Goal: Task Accomplishment & Management: Manage account settings

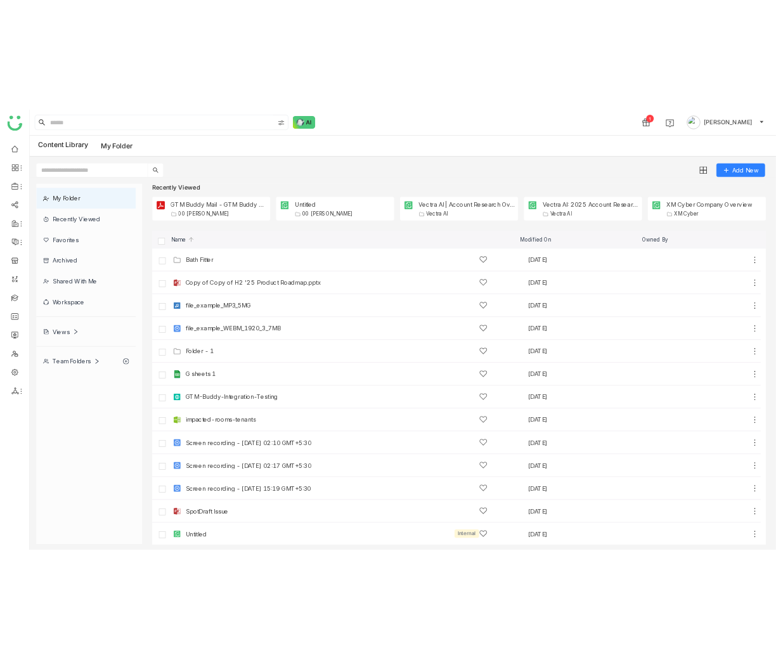
scroll to position [35, 0]
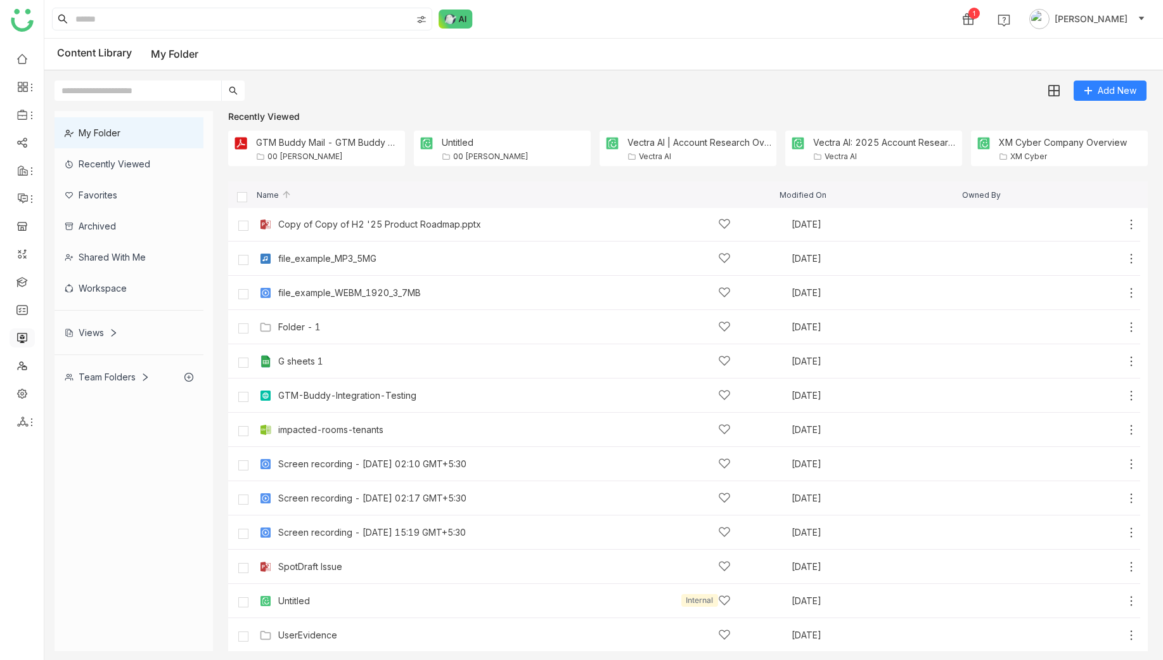
click at [20, 341] on link at bounding box center [21, 337] width 11 height 11
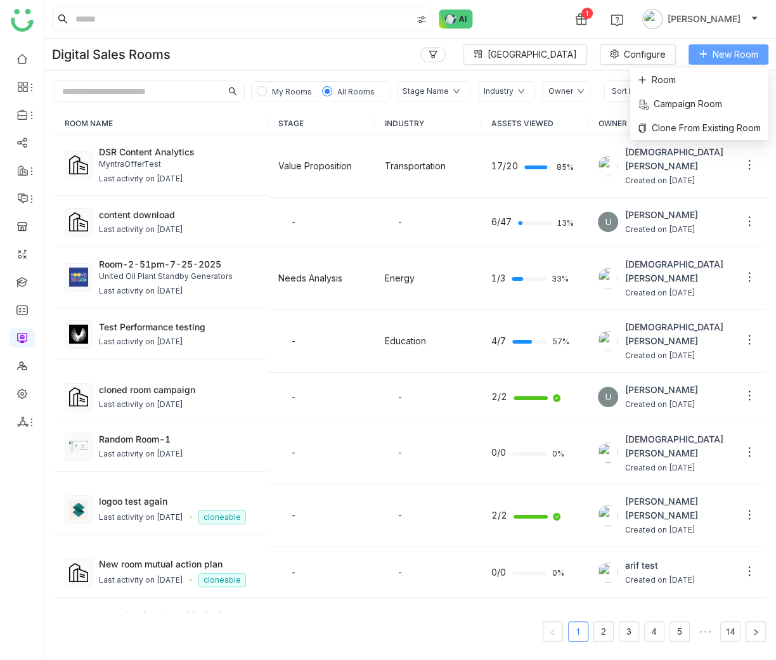
click at [708, 60] on button "New Room" at bounding box center [728, 54] width 80 height 20
click at [703, 84] on li "Room" at bounding box center [699, 80] width 138 height 24
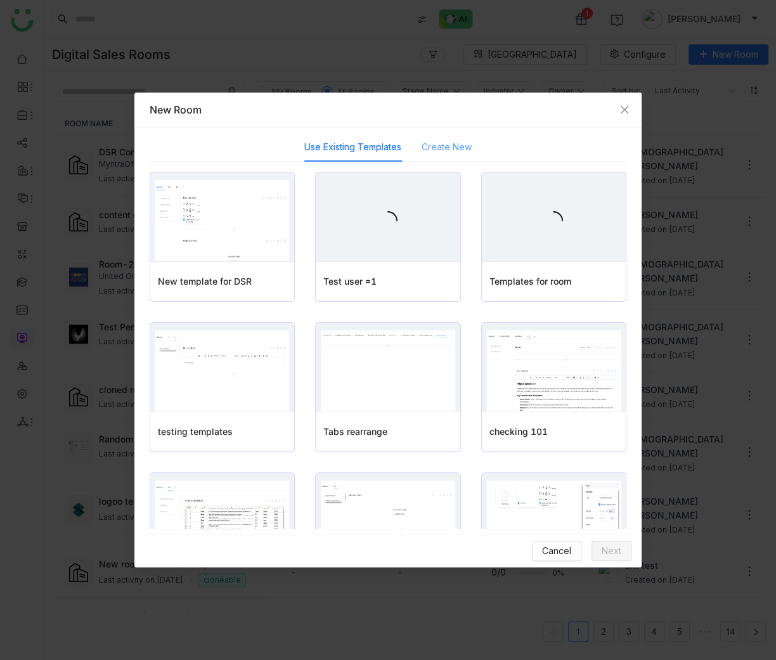
click at [431, 159] on div "Create New" at bounding box center [447, 146] width 50 height 29
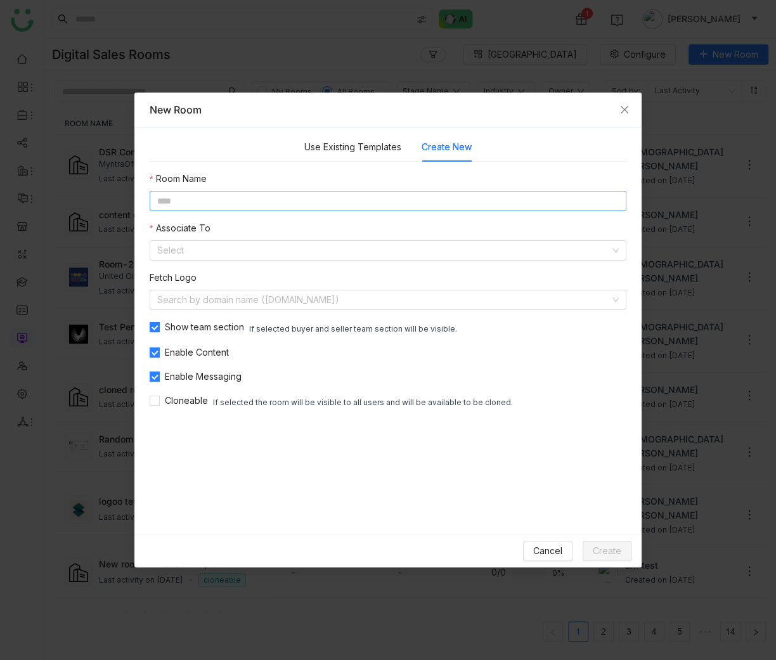
click at [451, 207] on input at bounding box center [388, 201] width 477 height 20
type input "**********"
click at [419, 306] on input at bounding box center [383, 299] width 453 height 19
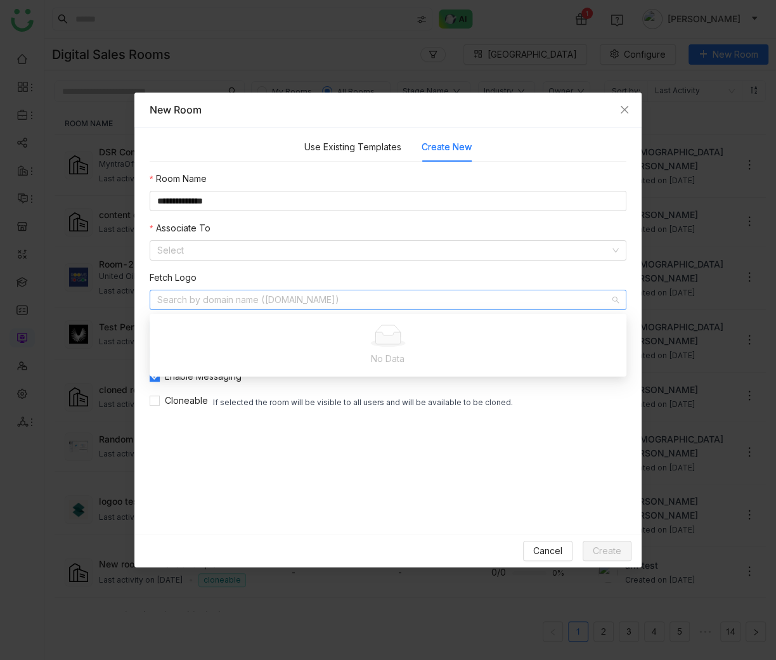
type input "*"
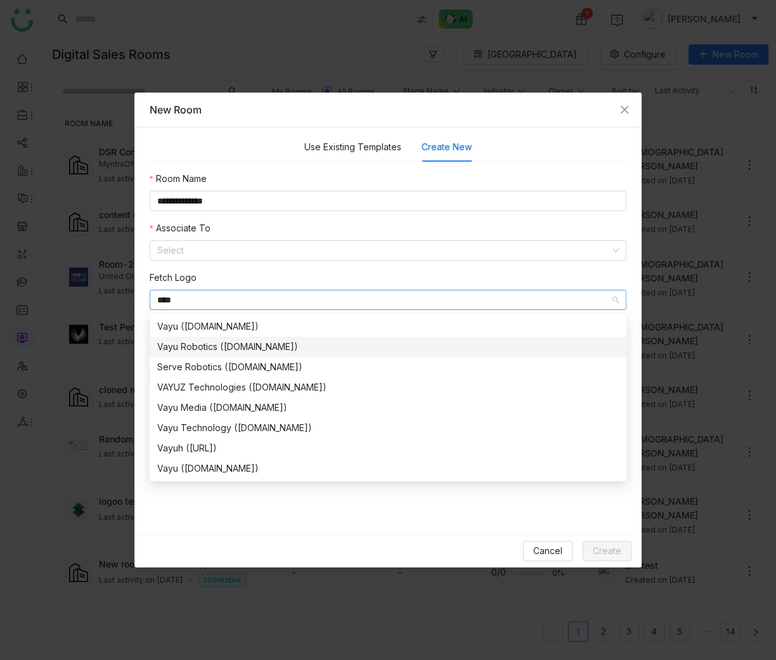
type input "****"
click at [433, 341] on div "Vayu Robotics (vayurobotics.com)" at bounding box center [387, 347] width 461 height 14
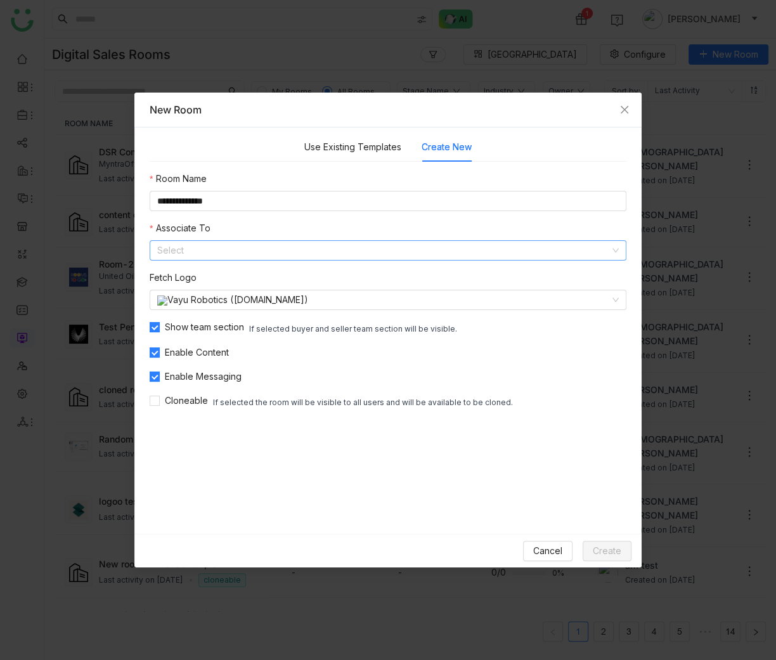
click at [296, 247] on input at bounding box center [383, 250] width 453 height 19
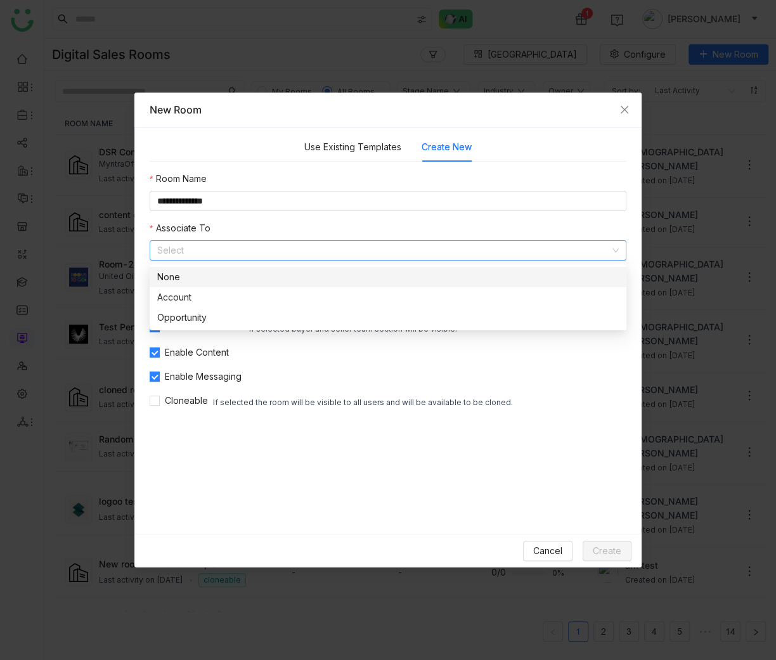
click at [278, 280] on div "None" at bounding box center [387, 277] width 461 height 14
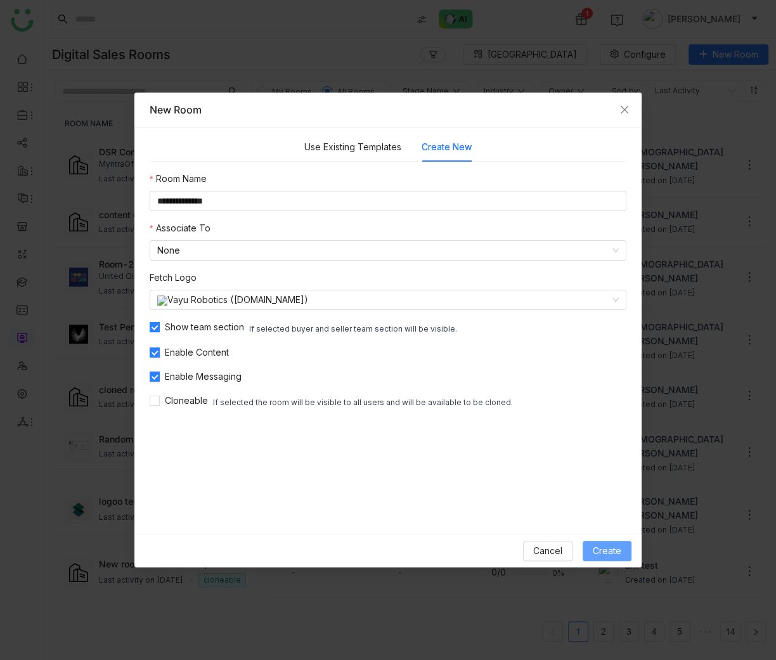
click at [611, 550] on span "Create" at bounding box center [607, 551] width 29 height 14
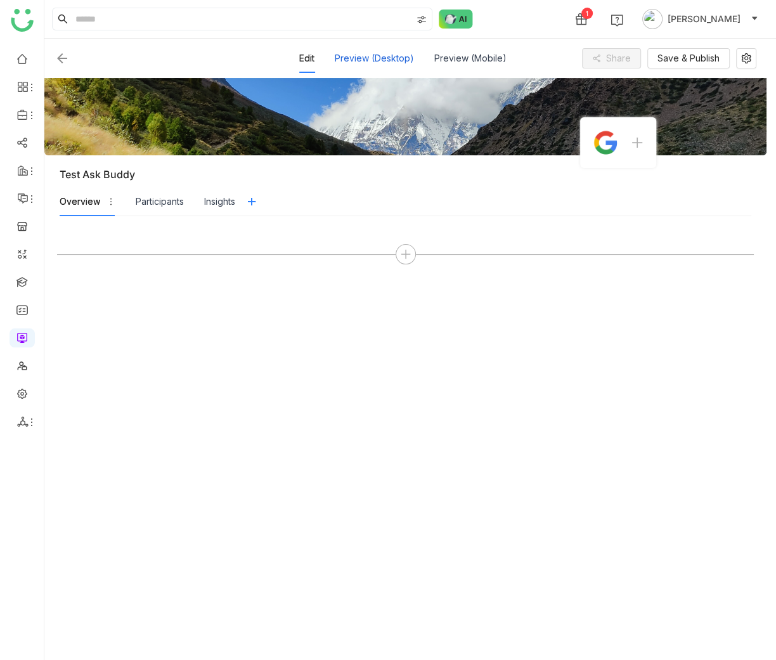
click at [356, 61] on div "Preview (Desktop)" at bounding box center [374, 58] width 79 height 29
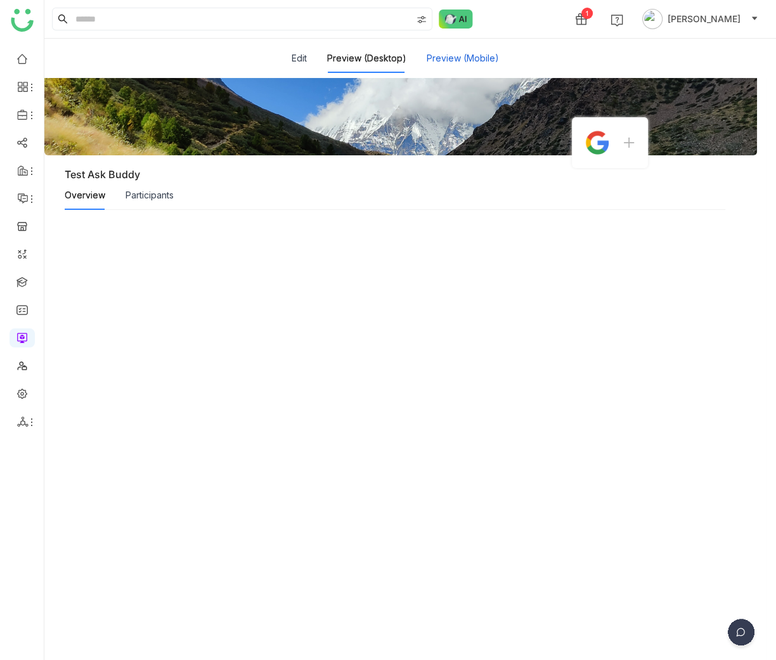
click at [439, 58] on button "Preview (Mobile)" at bounding box center [463, 58] width 72 height 14
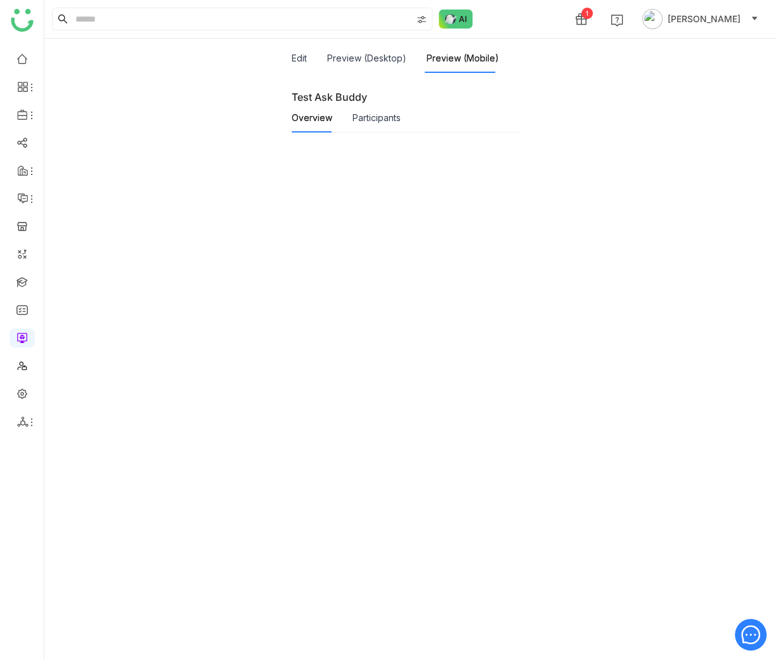
click at [323, 61] on div "Edit Preview (Desktop) Preview (Mobile)" at bounding box center [395, 58] width 207 height 29
click at [304, 60] on button "Edit" at bounding box center [299, 58] width 15 height 14
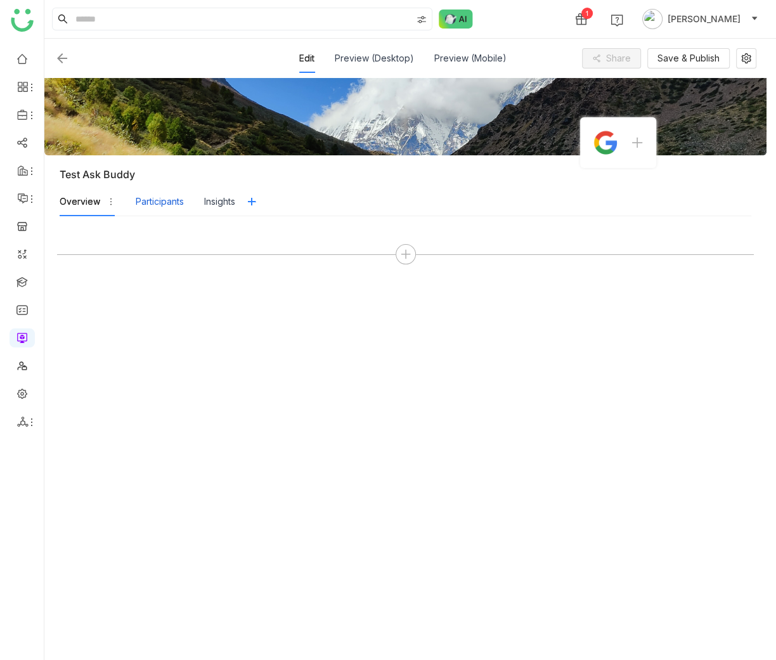
click at [147, 204] on div "Participants" at bounding box center [160, 202] width 48 height 14
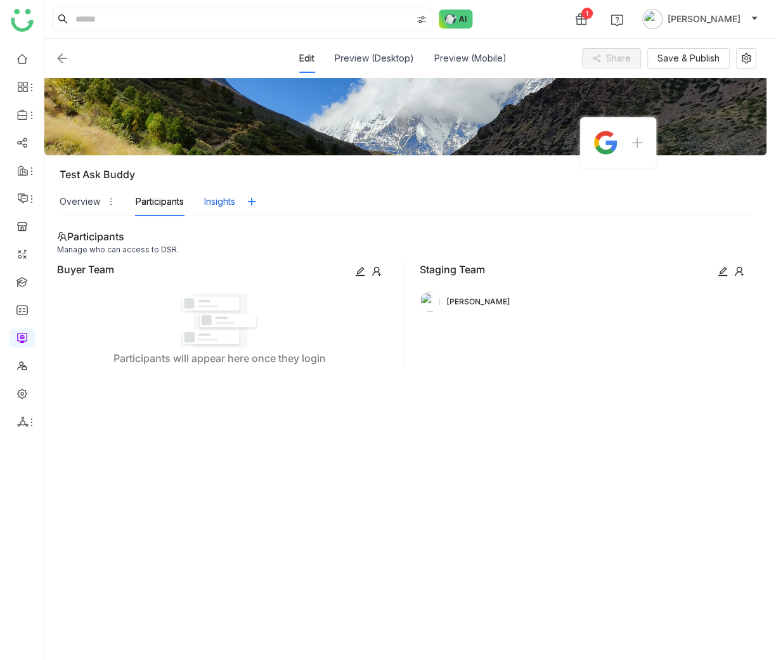
click at [213, 196] on div "Insights" at bounding box center [219, 202] width 31 height 14
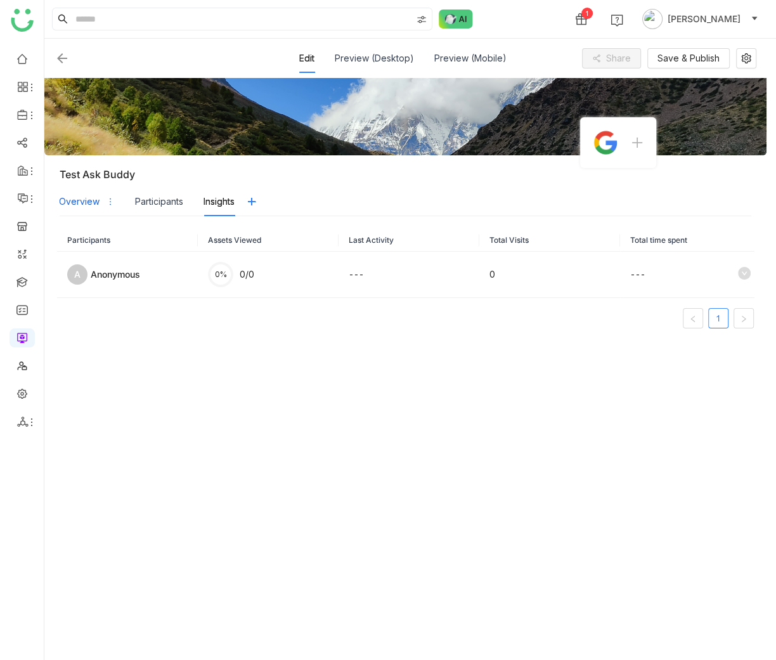
click at [80, 210] on div "Overview" at bounding box center [87, 201] width 56 height 29
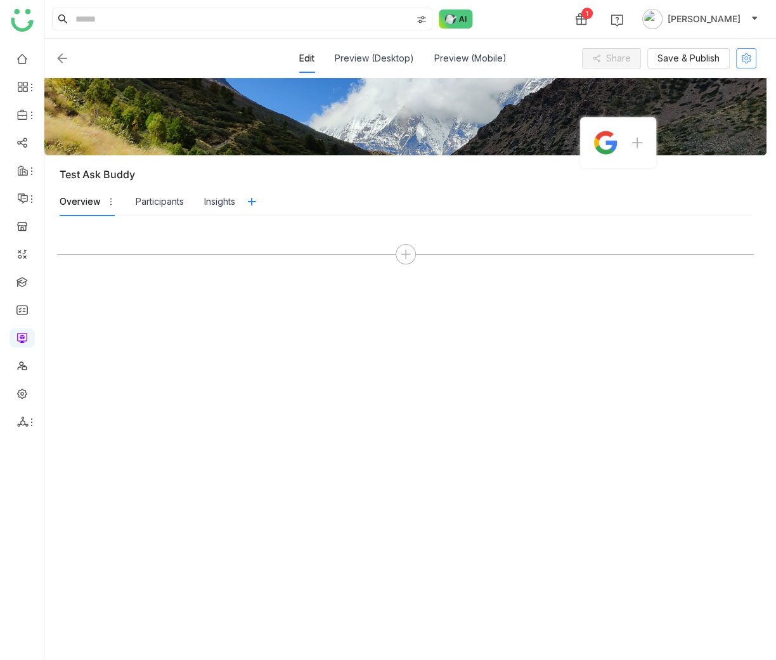
click at [751, 58] on icon at bounding box center [746, 58] width 10 height 10
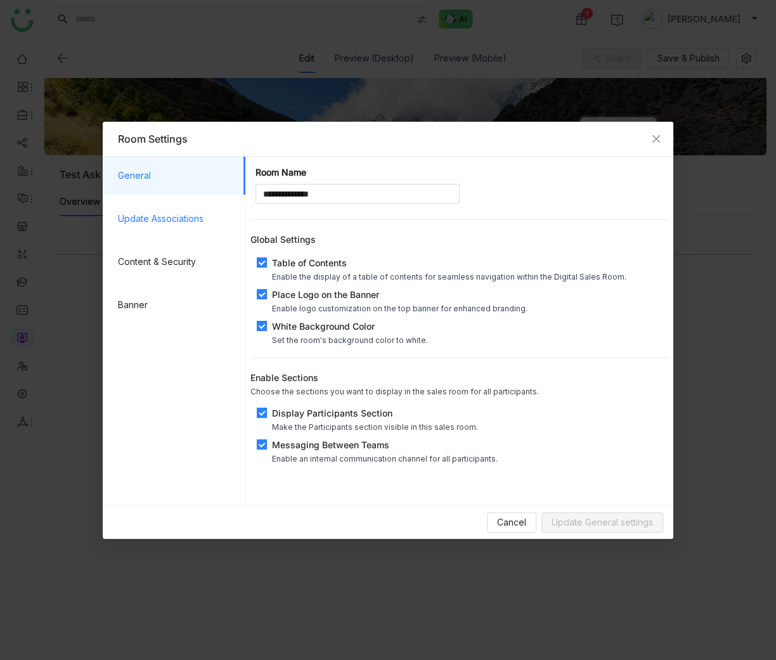
click at [152, 218] on span "Update Associations" at bounding box center [176, 219] width 117 height 38
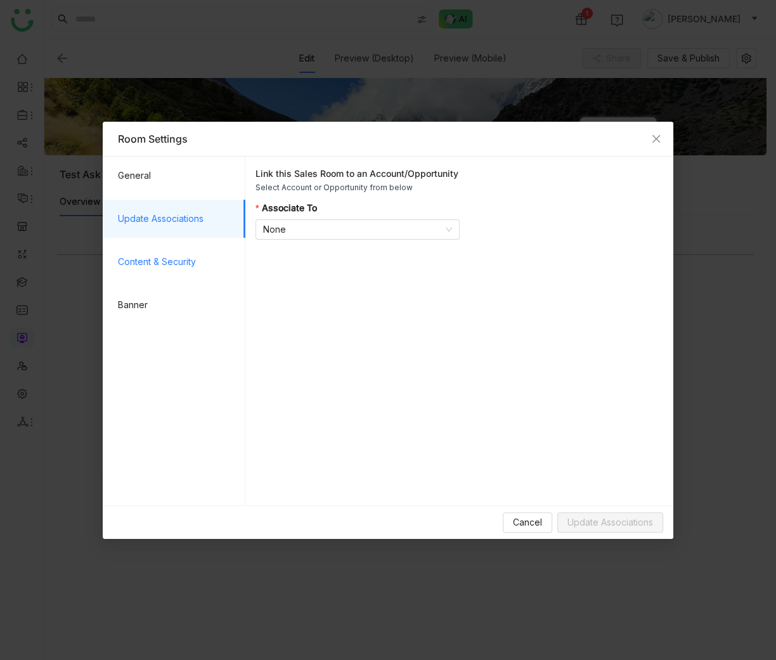
click at [155, 249] on span "Content & Security" at bounding box center [176, 262] width 117 height 38
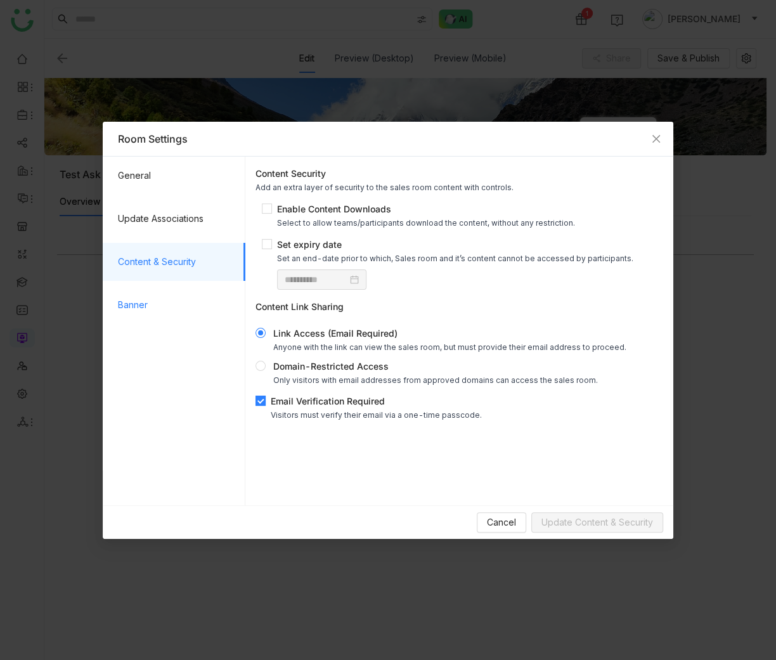
click at [203, 315] on span "Banner" at bounding box center [176, 305] width 117 height 38
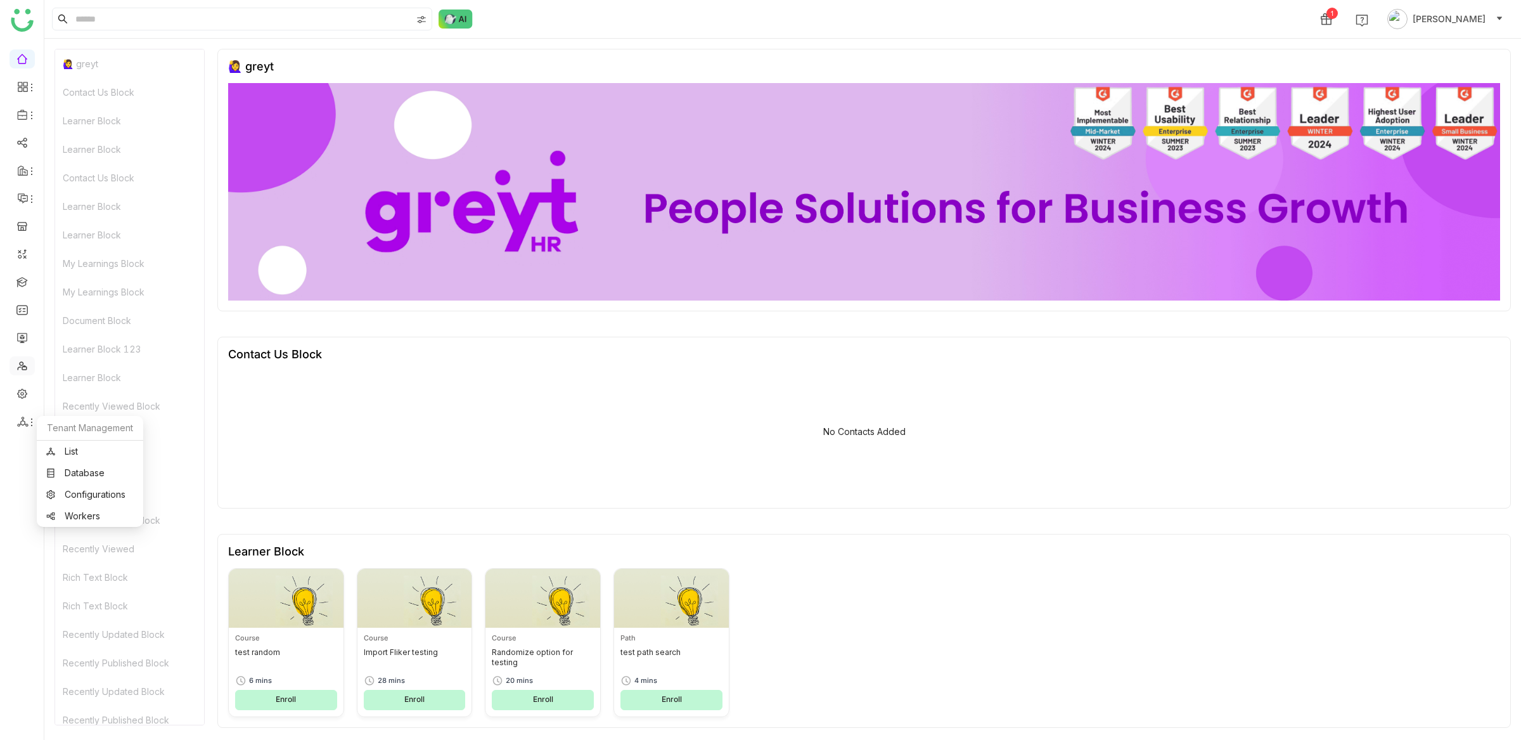
click at [16, 366] on link at bounding box center [21, 364] width 11 height 11
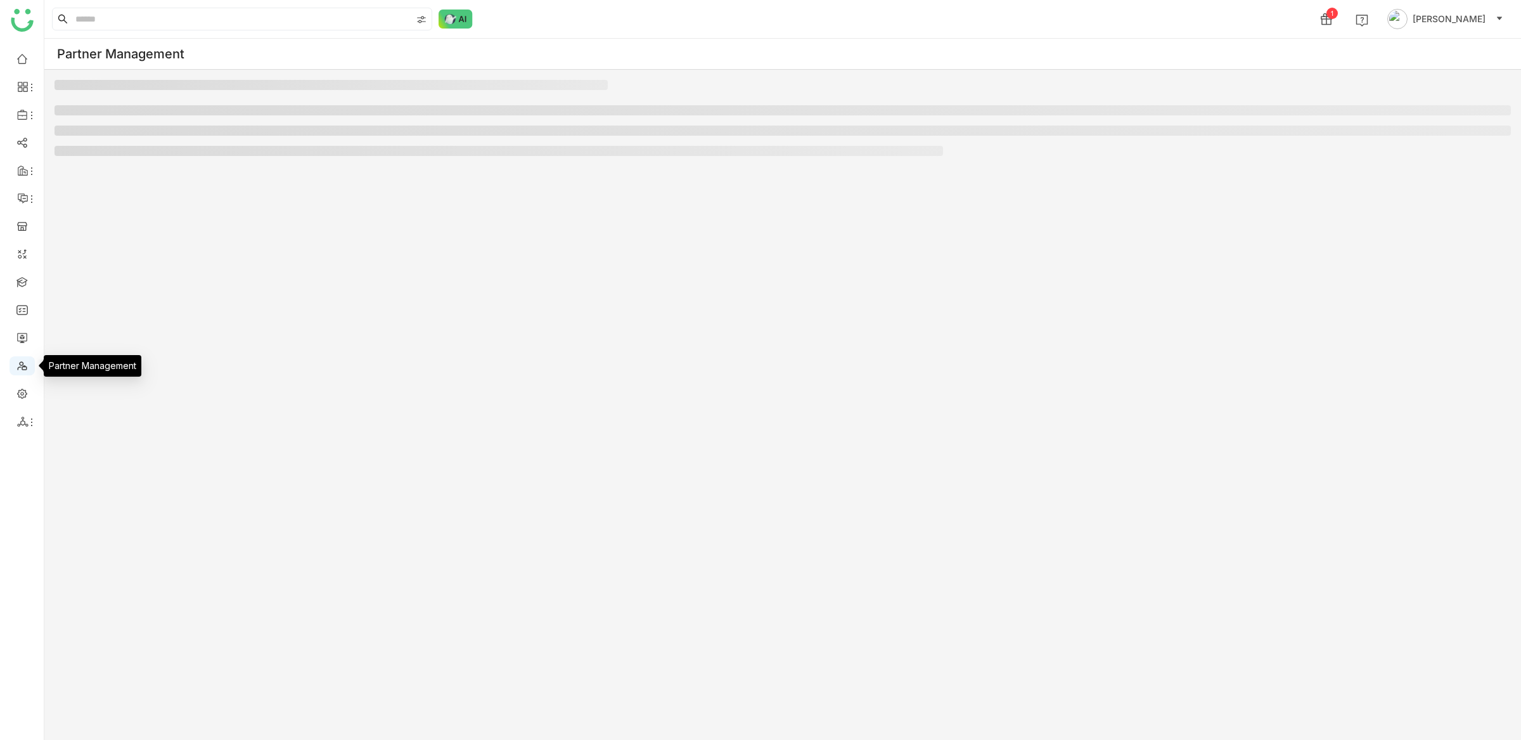
click at [28, 364] on link at bounding box center [21, 364] width 11 height 11
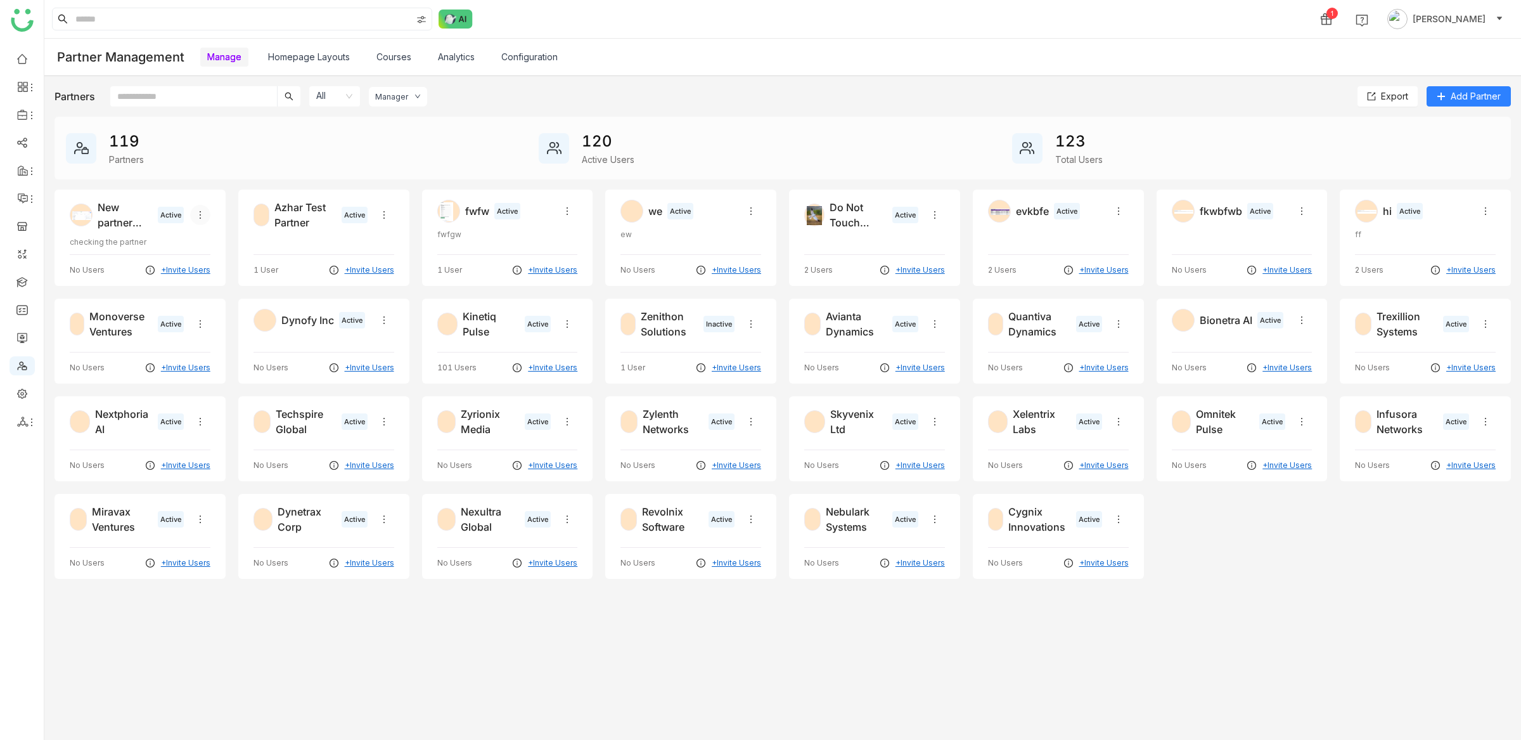
click at [200, 220] on icon at bounding box center [200, 215] width 10 height 10
click at [202, 240] on img at bounding box center [203, 242] width 10 height 10
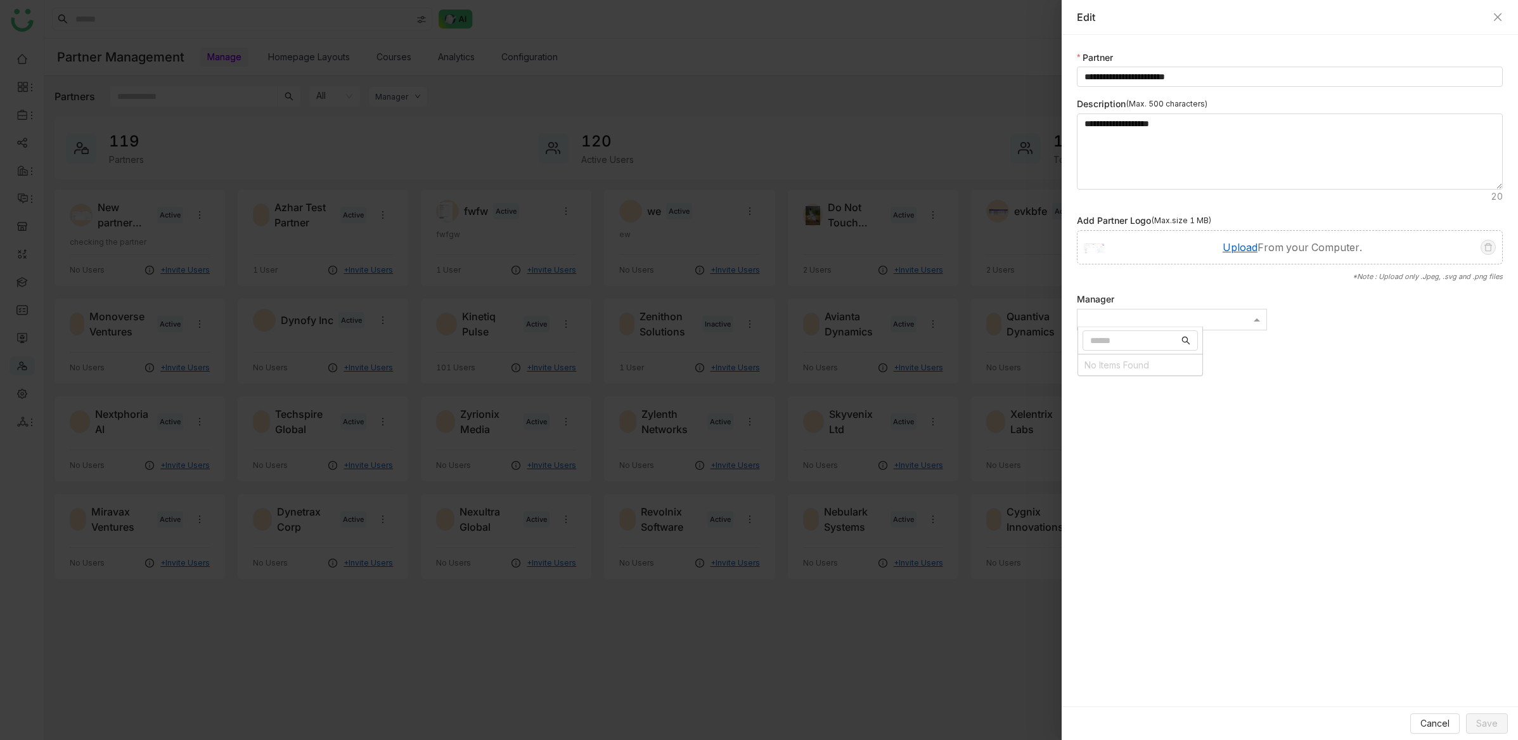
click at [1152, 314] on div at bounding box center [1172, 319] width 189 height 15
click at [1138, 341] on input "Options List" at bounding box center [1134, 340] width 89 height 14
type input "***"
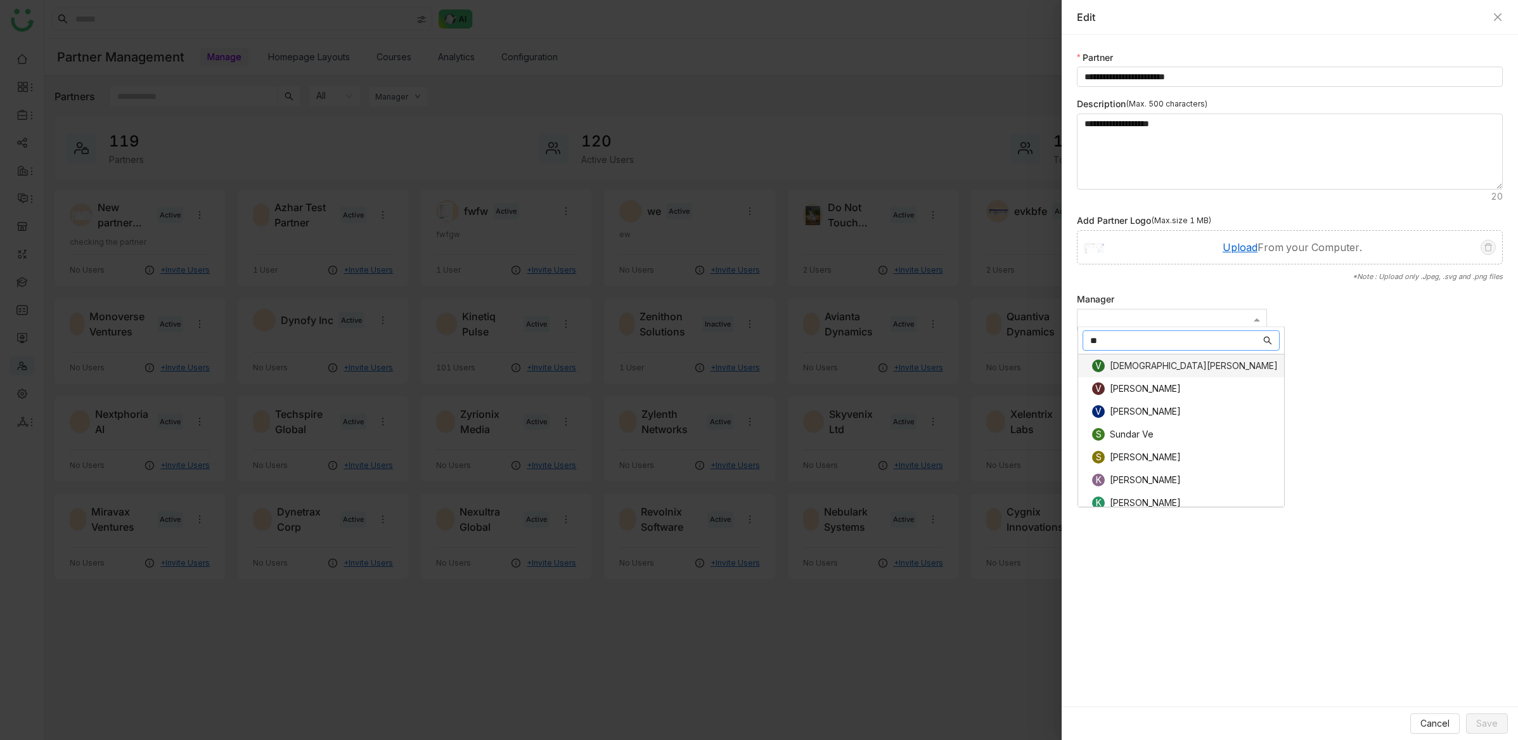
type input "***"
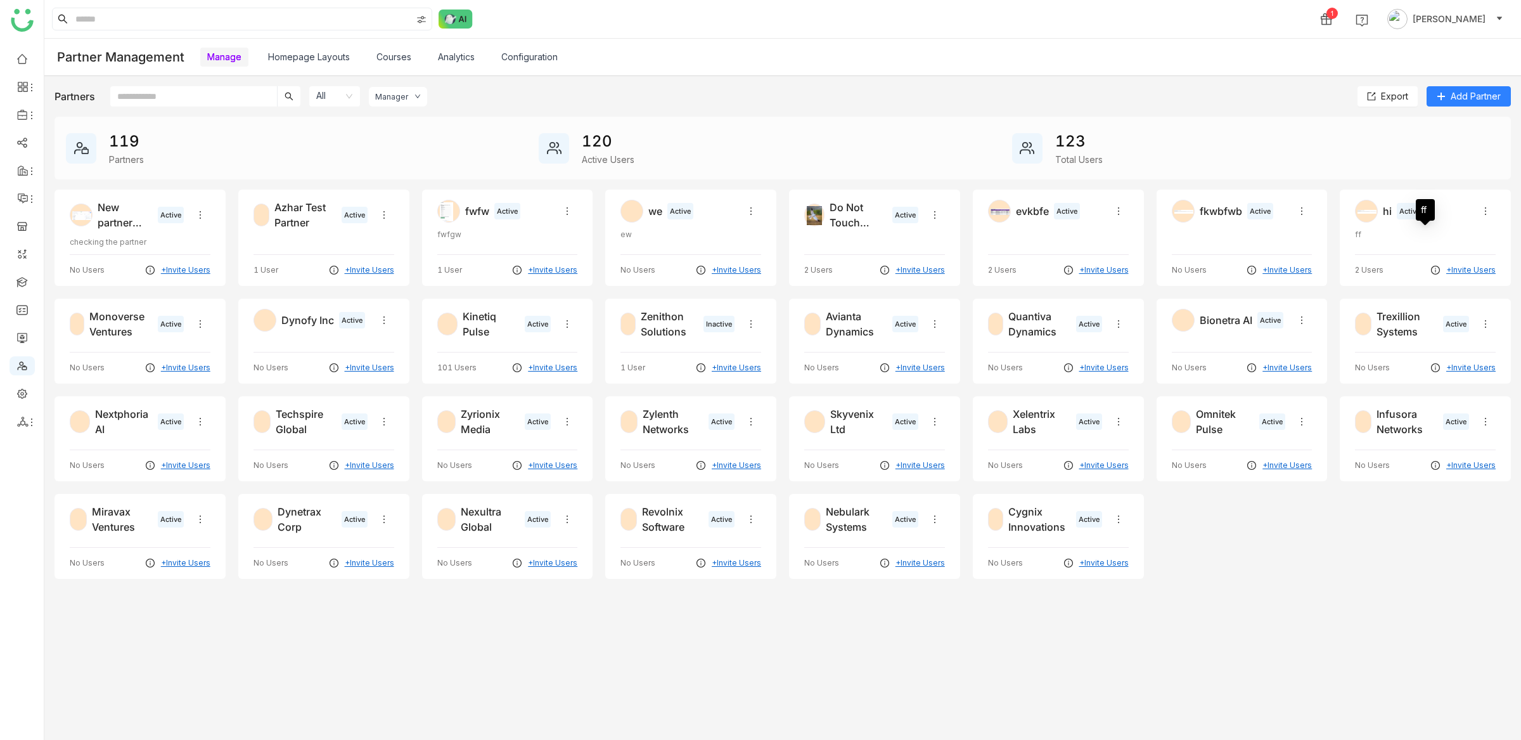
click at [1162, 247] on div "ff" at bounding box center [1425, 238] width 141 height 19
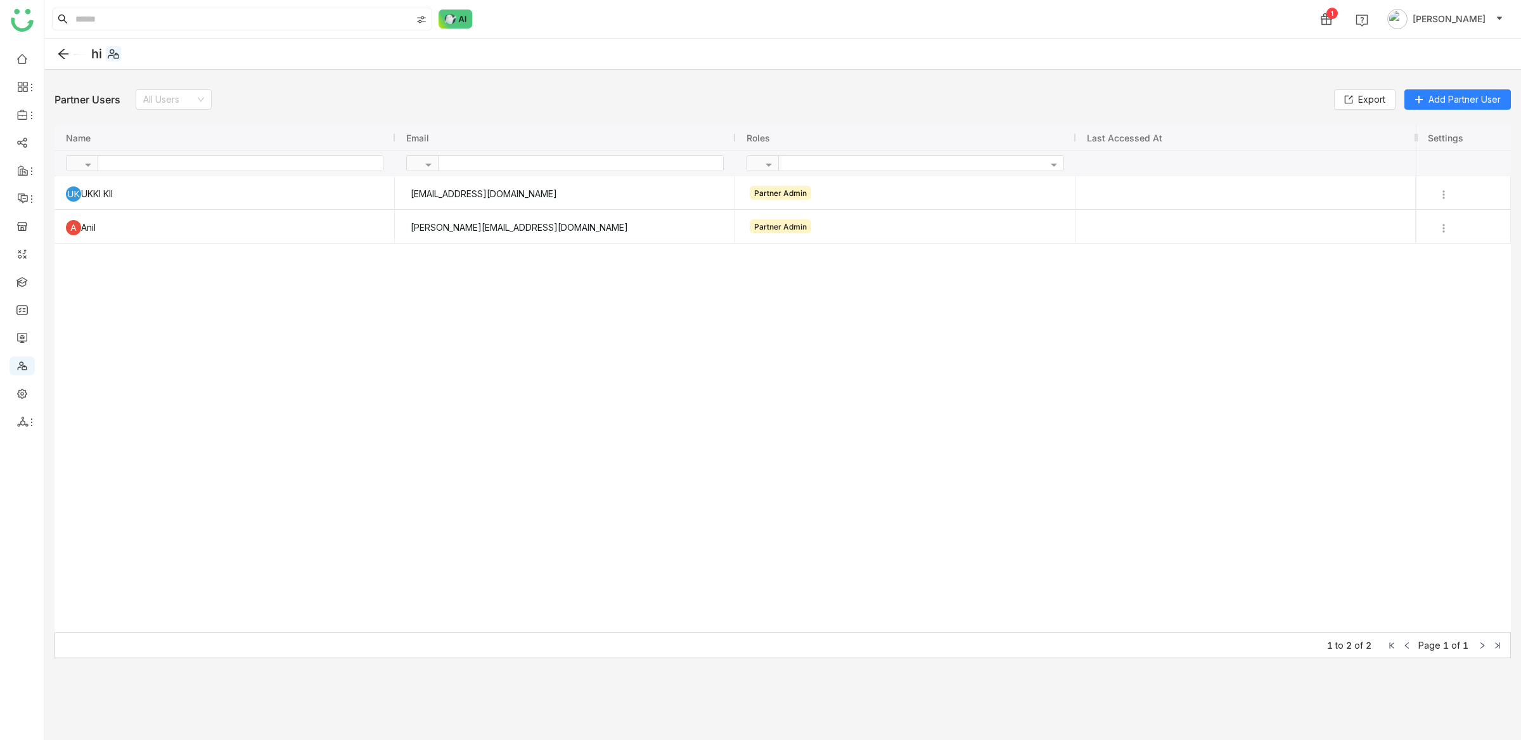
click at [67, 58] on icon at bounding box center [63, 54] width 13 height 13
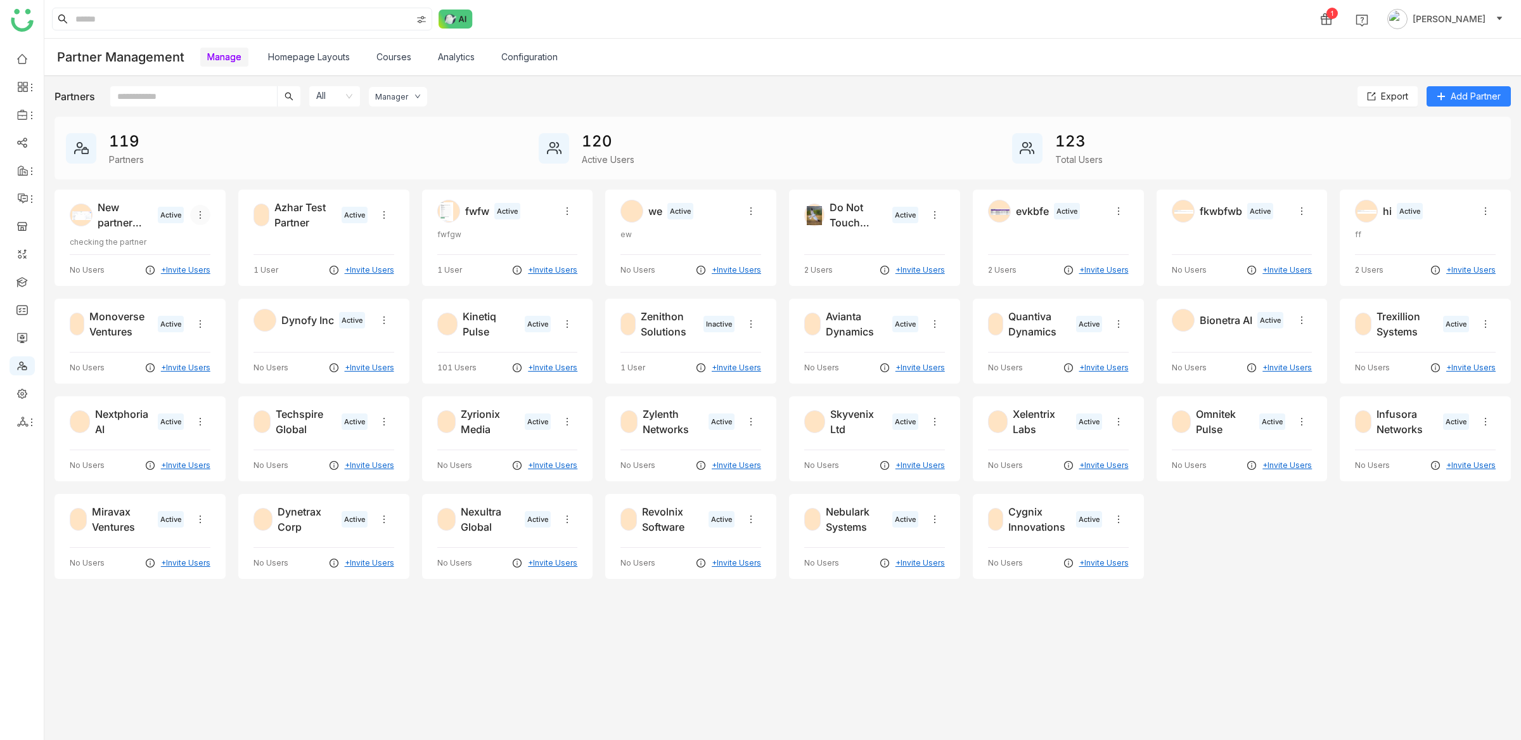
click at [202, 217] on icon at bounding box center [200, 215] width 10 height 10
click at [556, 214] on div "fwfw Active" at bounding box center [507, 211] width 141 height 23
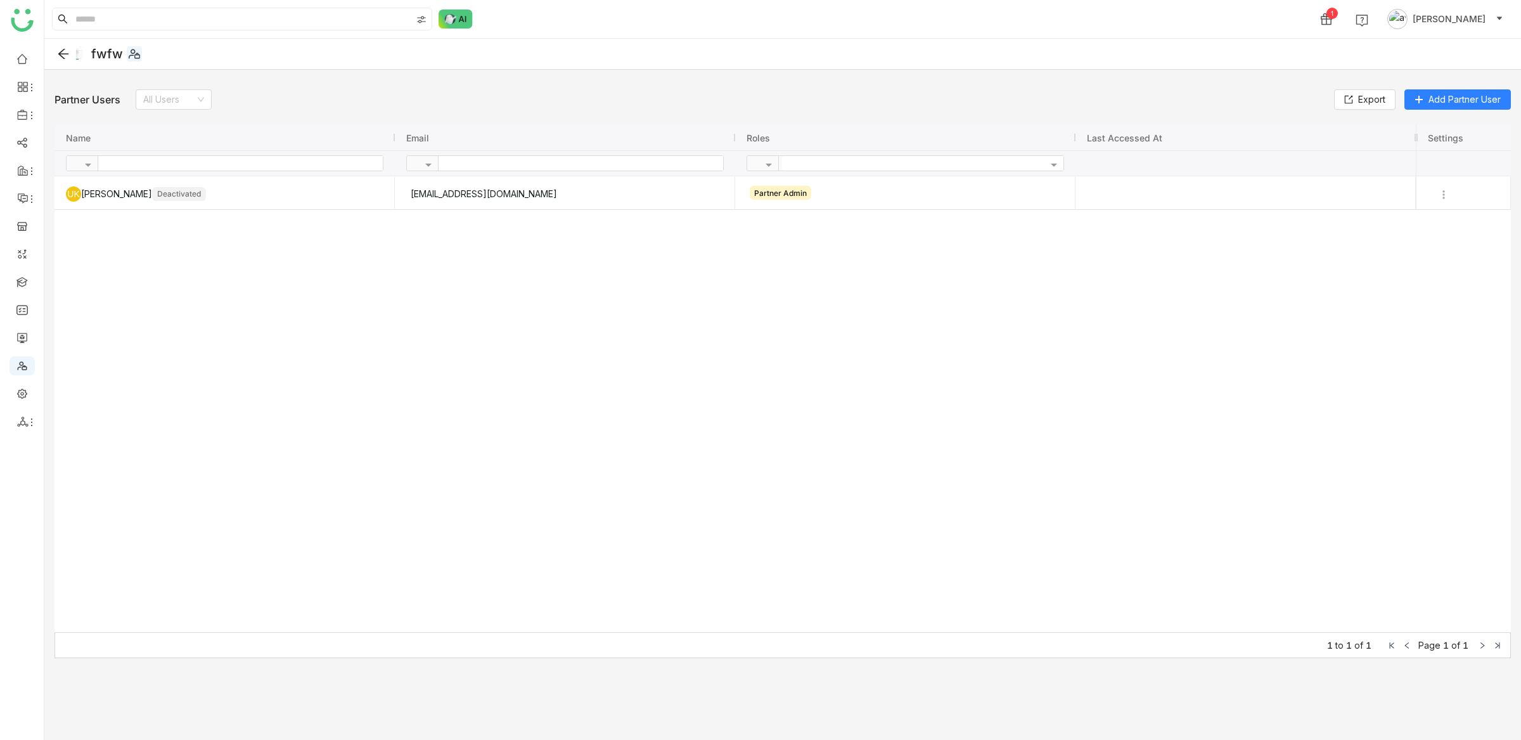
click at [1162, 22] on span "[PERSON_NAME]" at bounding box center [1449, 19] width 73 height 14
click at [1162, 50] on span "My Profile" at bounding box center [1410, 47] width 42 height 11
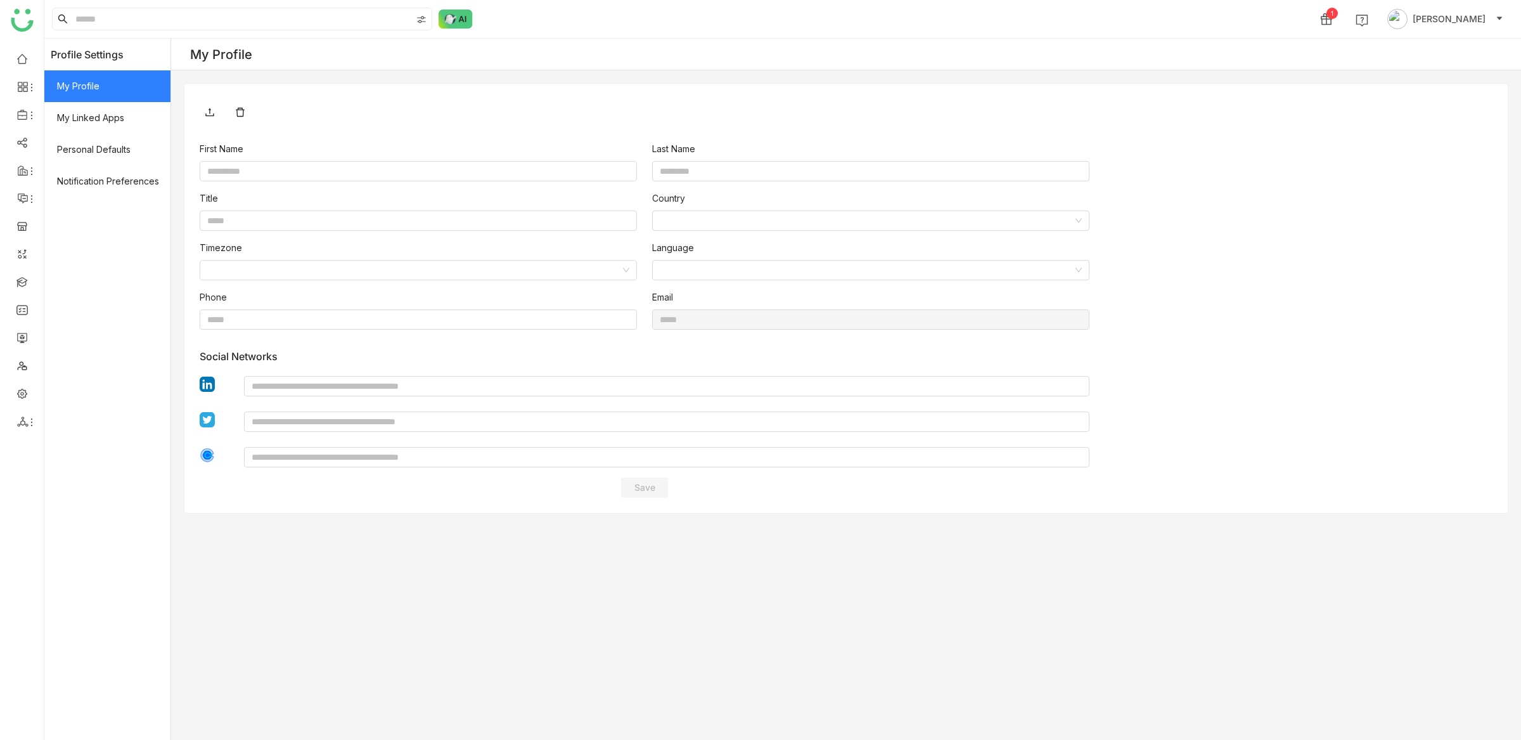
type input "*******"
type input "**********"
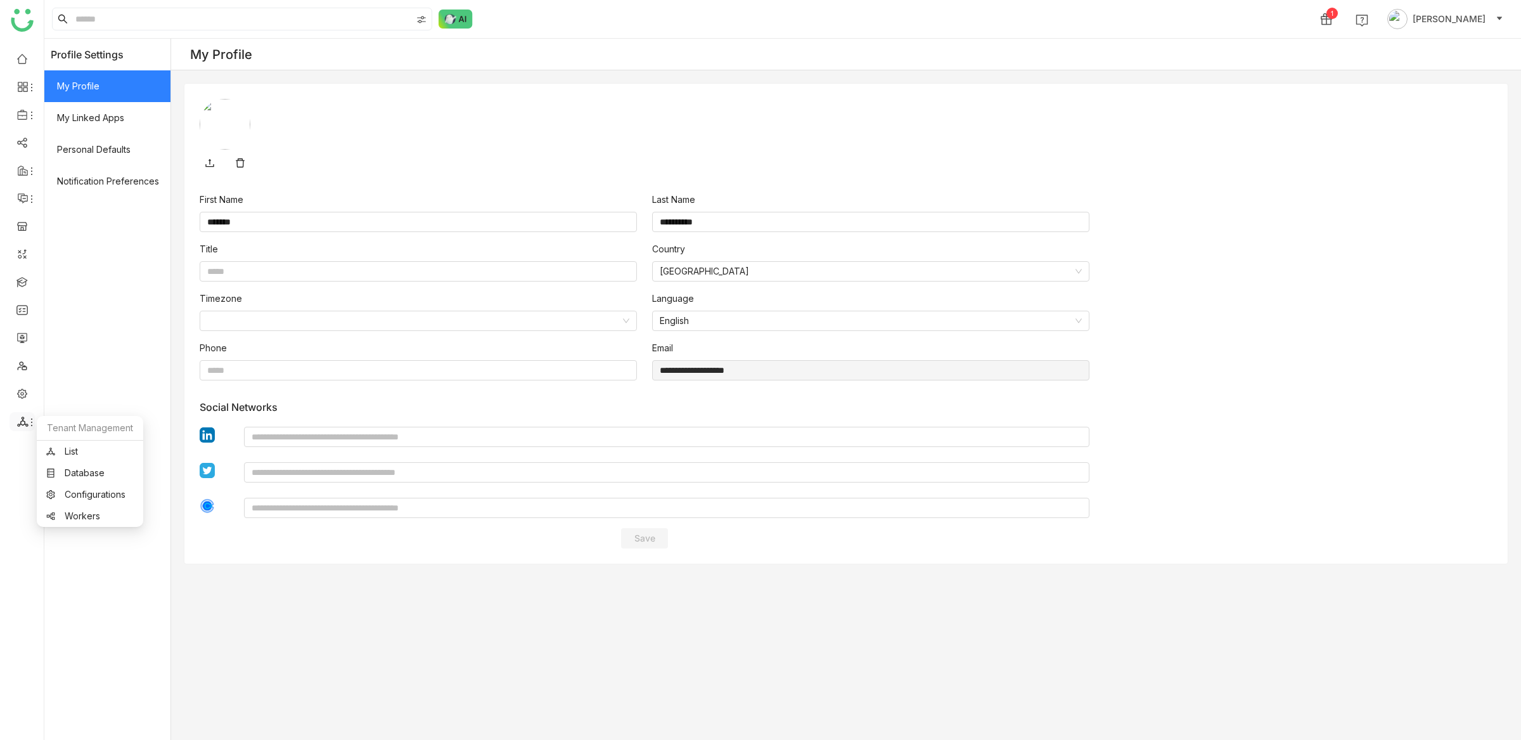
click at [16, 427] on div at bounding box center [22, 421] width 25 height 11
click at [25, 398] on link at bounding box center [21, 392] width 11 height 11
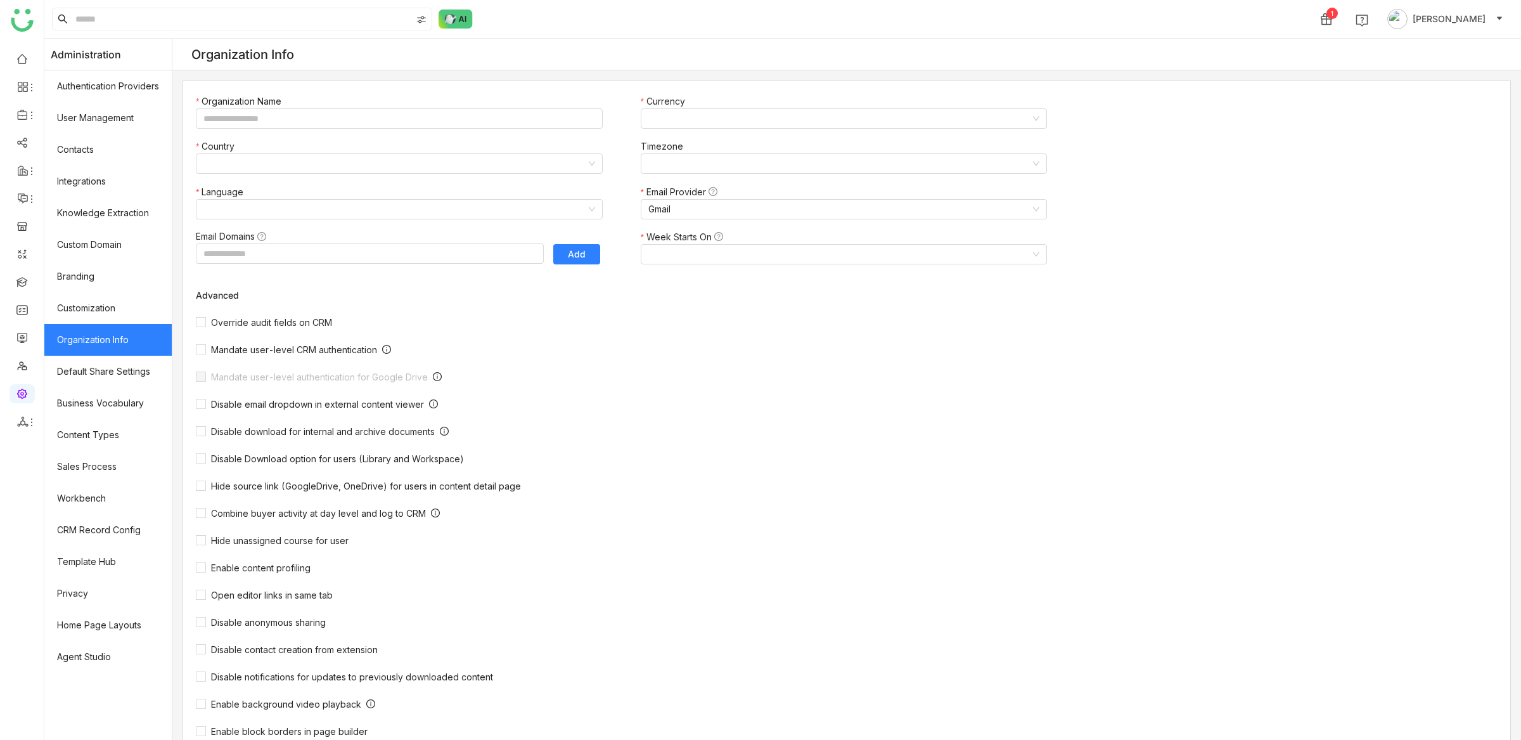
type input "*******"
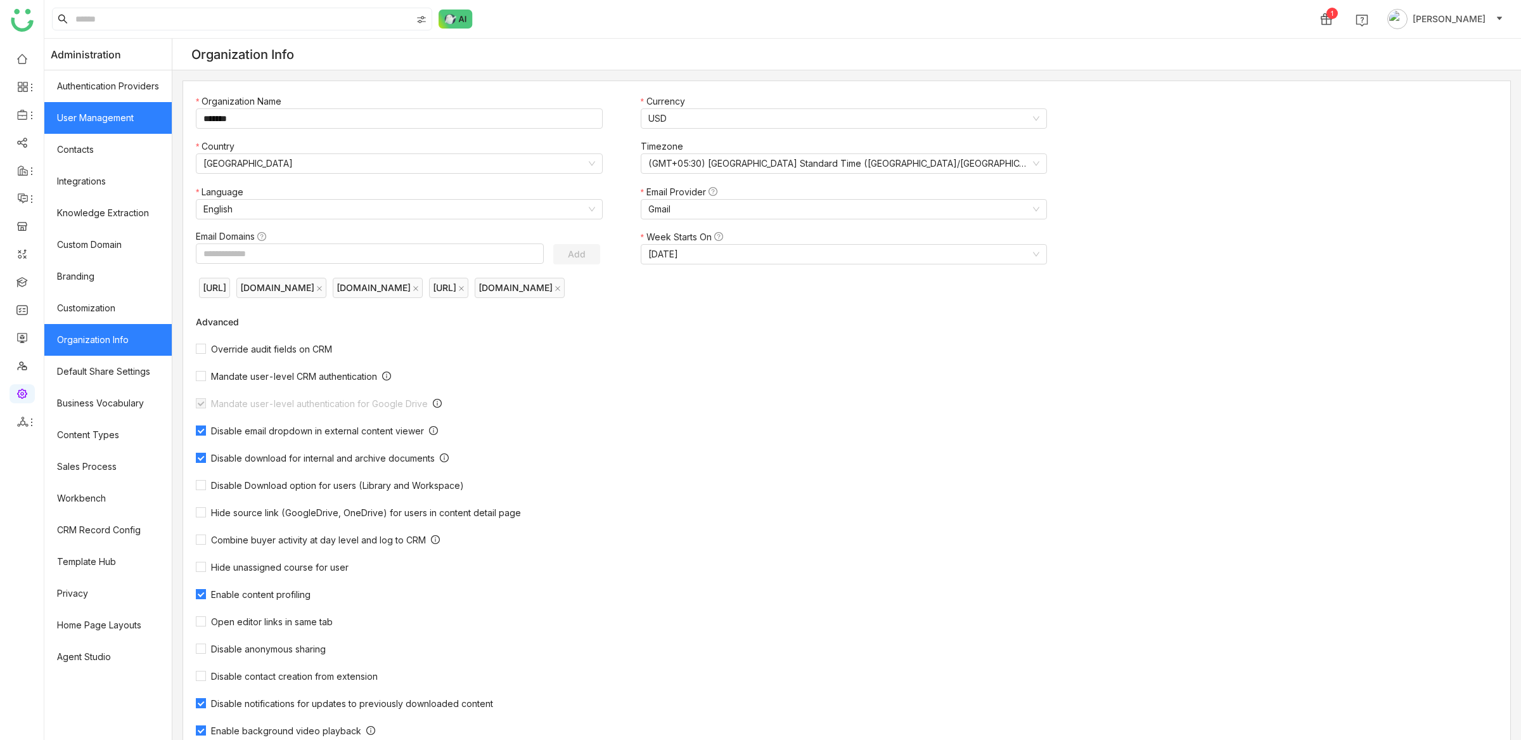
drag, startPoint x: 115, startPoint y: 124, endPoint x: 157, endPoint y: 115, distance: 42.6
click at [115, 124] on link "User Management" at bounding box center [107, 118] width 127 height 32
click at [155, 124] on link "User Management" at bounding box center [107, 118] width 127 height 32
click at [152, 124] on link "User Management" at bounding box center [107, 118] width 127 height 32
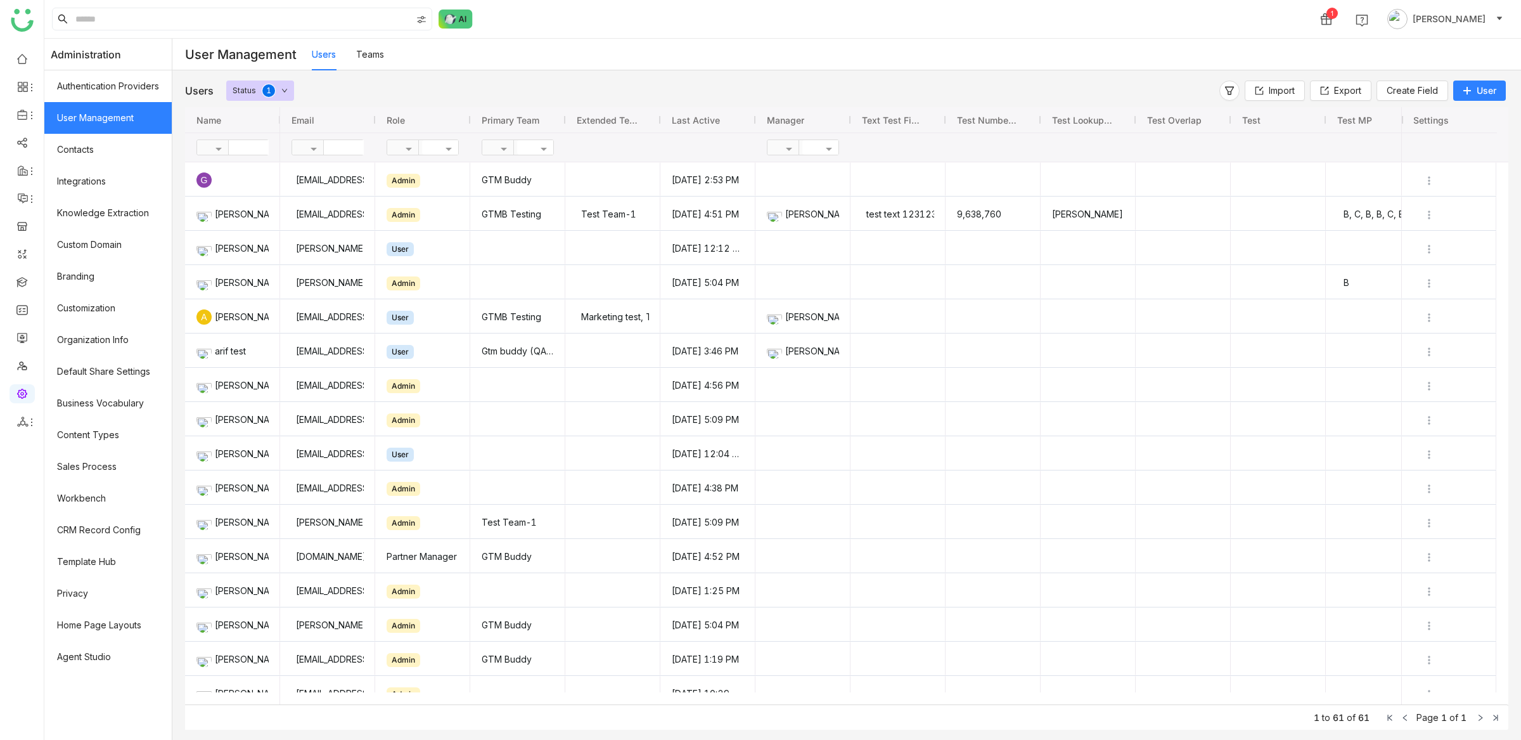
click at [1162, 91] on button "User" at bounding box center [1479, 90] width 53 height 20
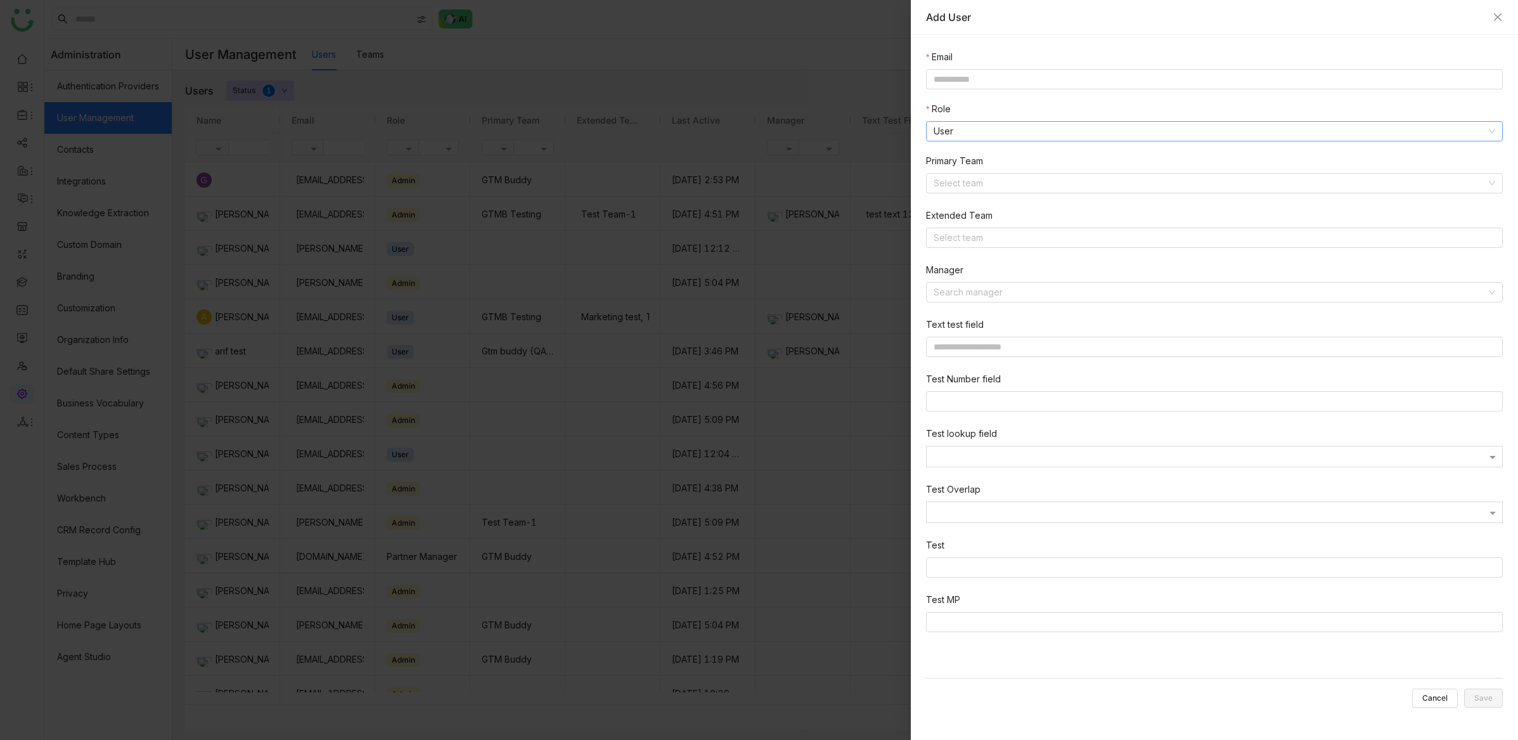
click at [972, 133] on nz-select-item "User" at bounding box center [1215, 131] width 562 height 19
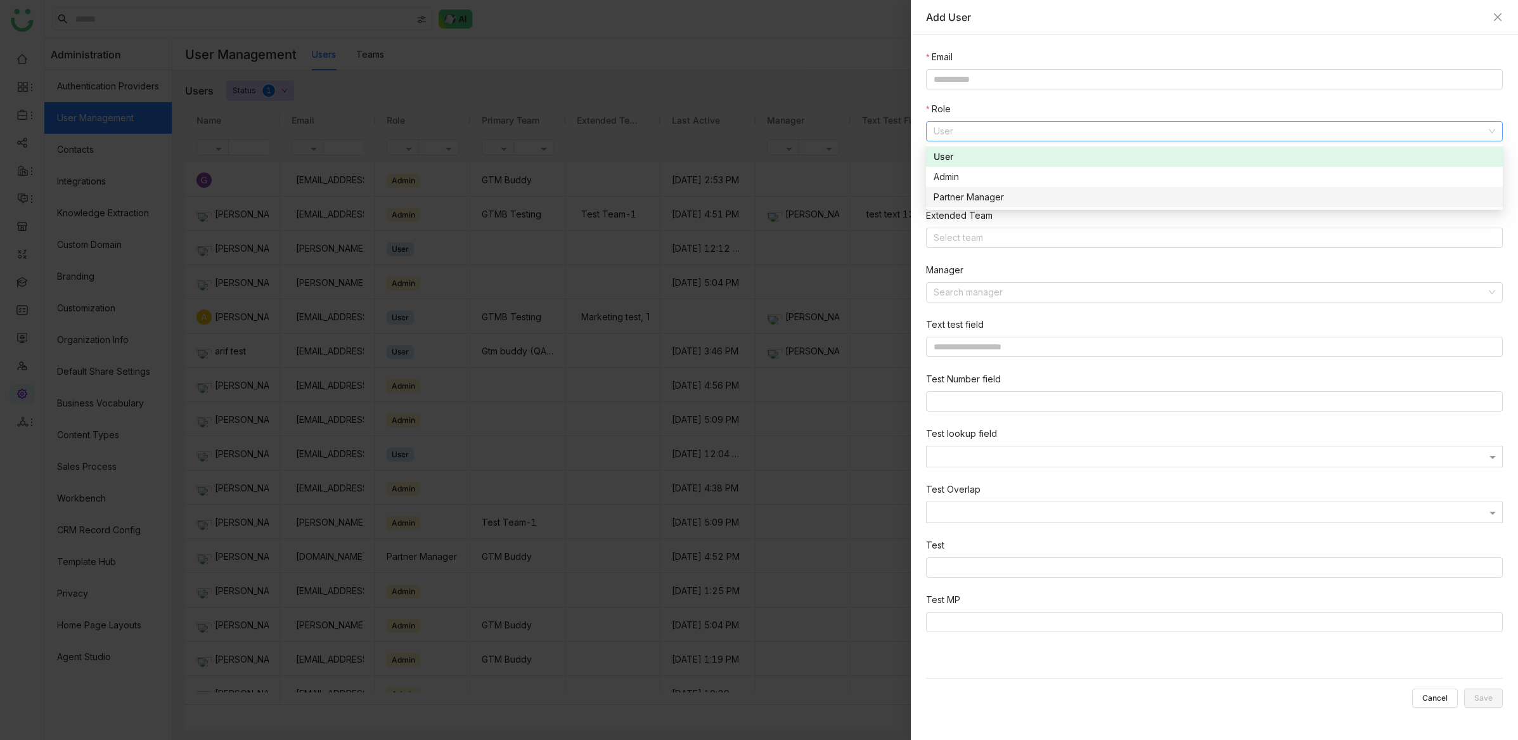
click at [409, 353] on div at bounding box center [759, 370] width 1518 height 740
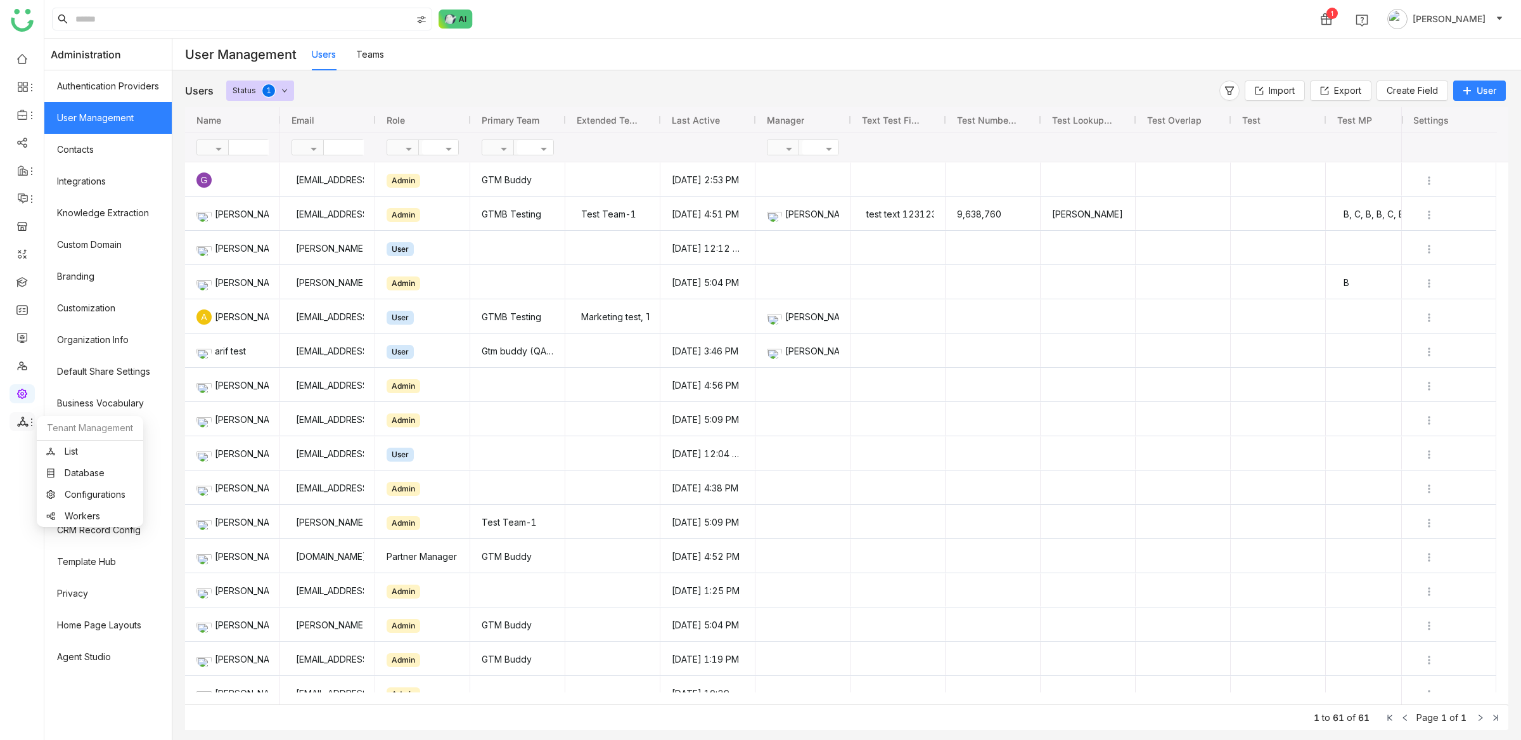
click at [22, 417] on icon at bounding box center [22, 421] width 11 height 10
click at [24, 368] on link at bounding box center [21, 364] width 11 height 11
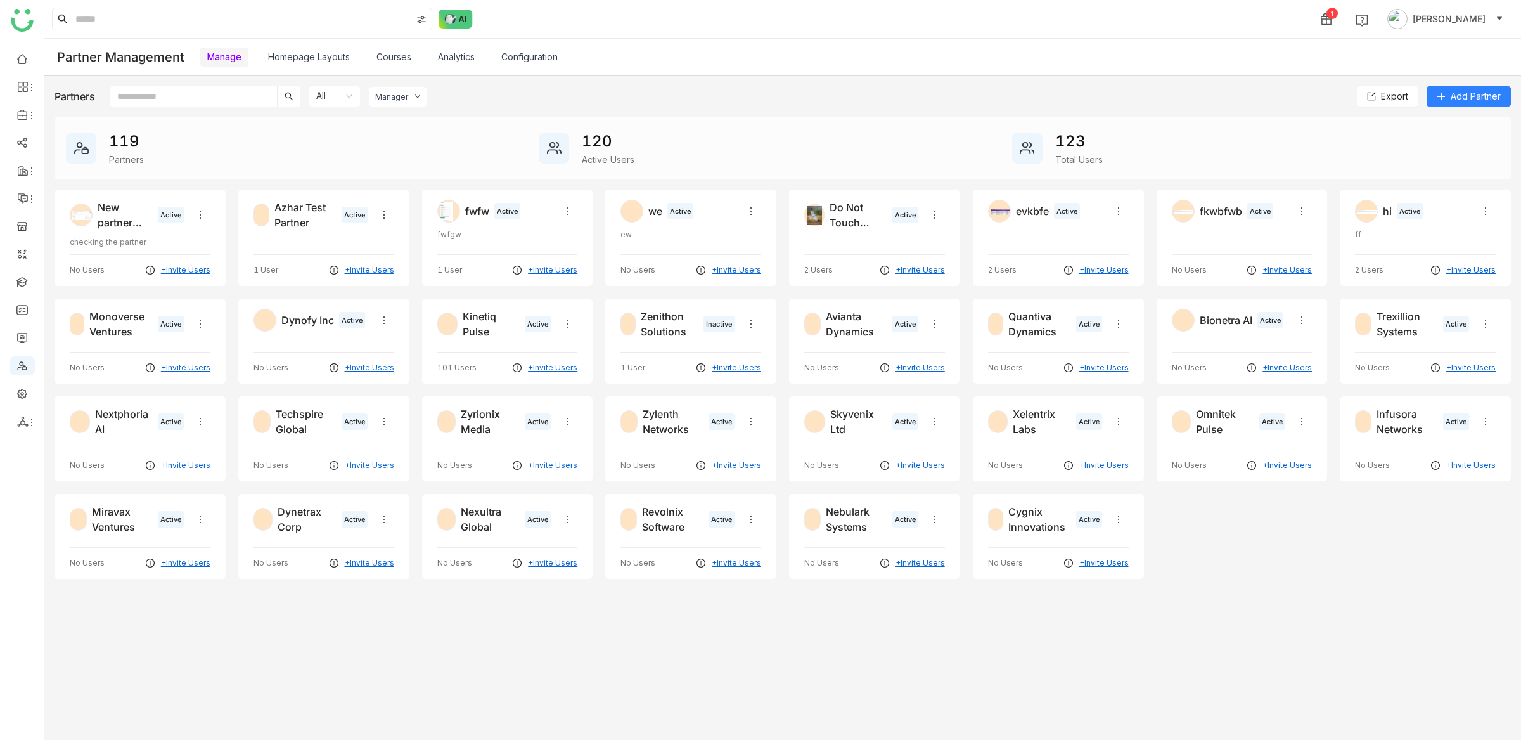
click at [312, 56] on link "Homepage Layouts" at bounding box center [309, 56] width 82 height 11
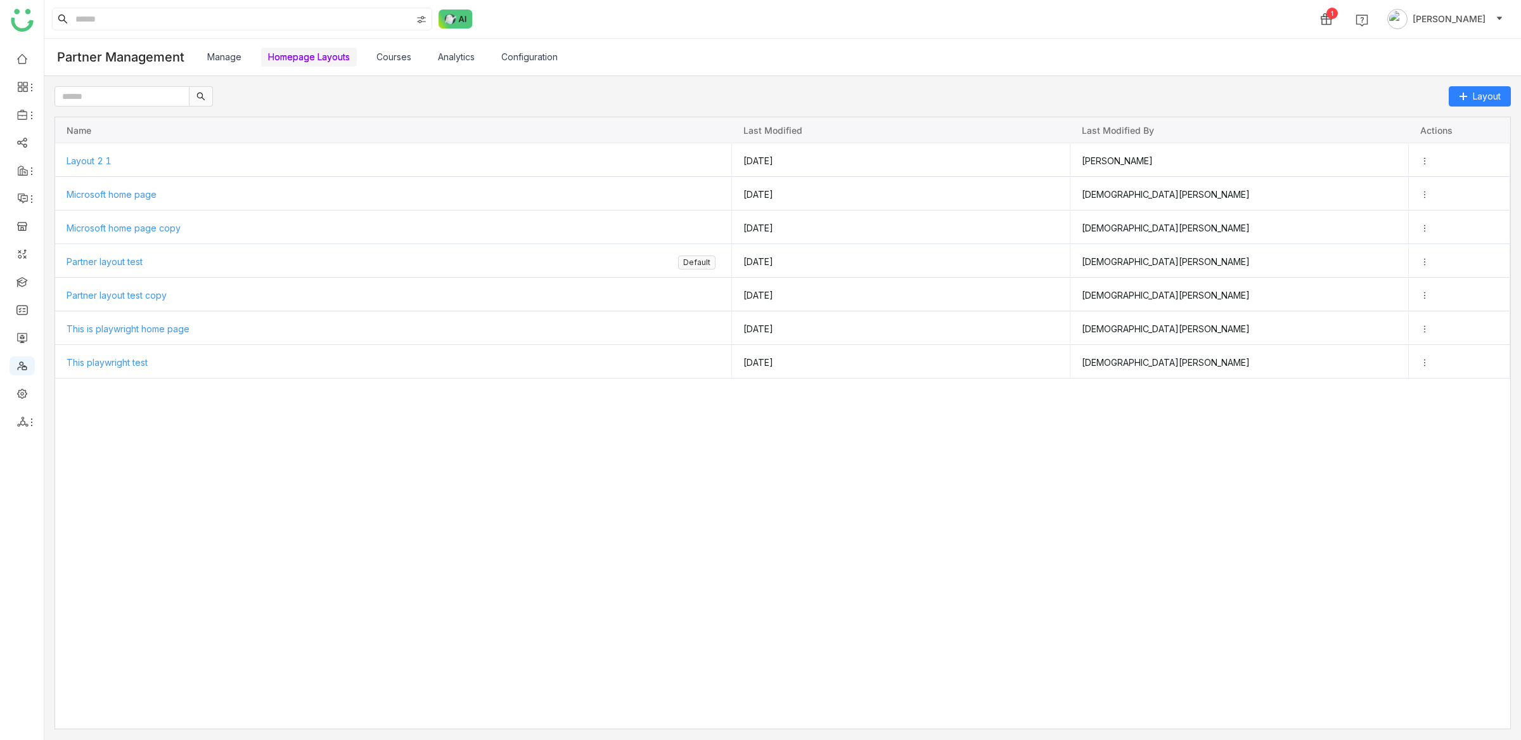
click at [386, 56] on link "Courses" at bounding box center [394, 56] width 35 height 11
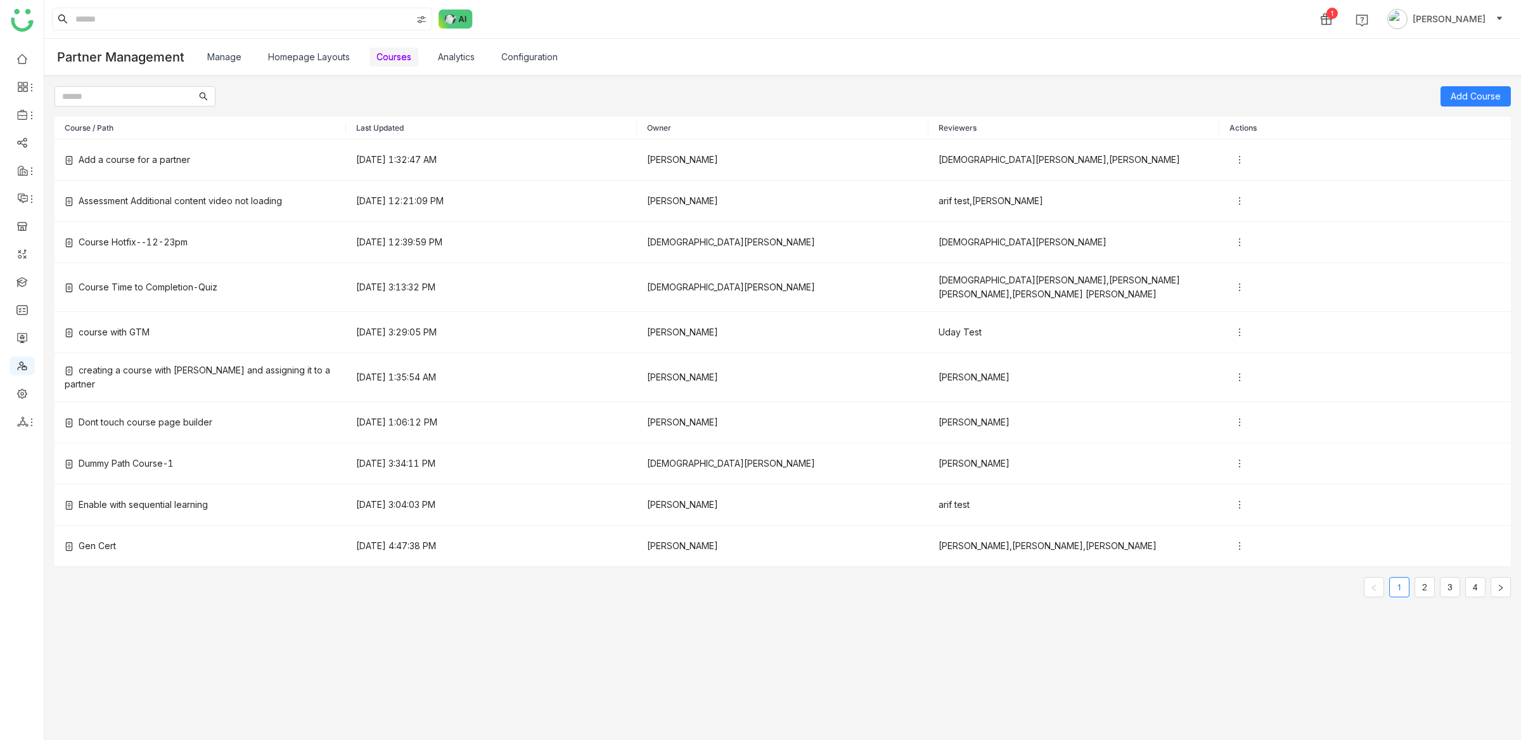
click at [544, 59] on link "Configuration" at bounding box center [529, 56] width 56 height 11
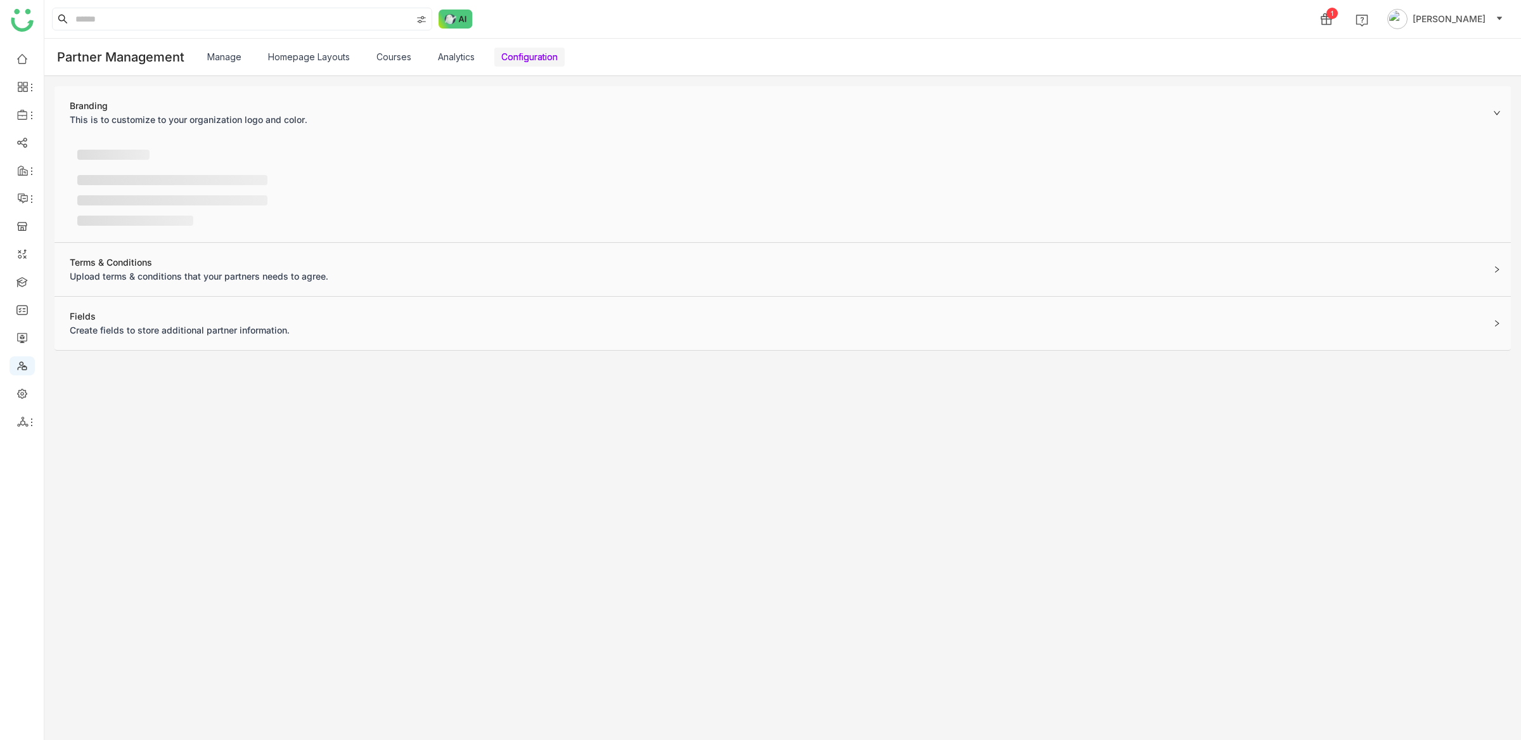
scroll to position [26, 0]
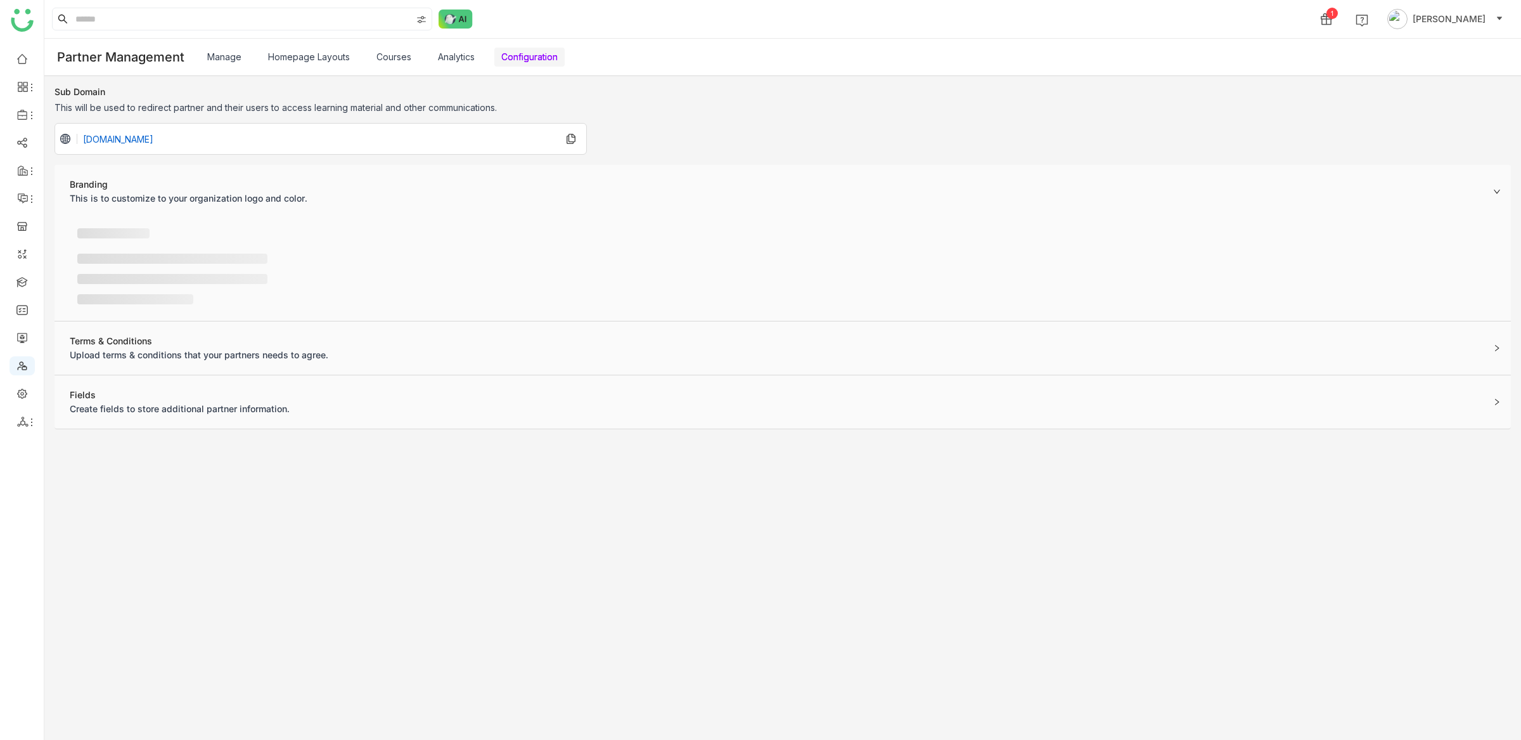
click at [541, 60] on link "Configuration" at bounding box center [529, 56] width 56 height 11
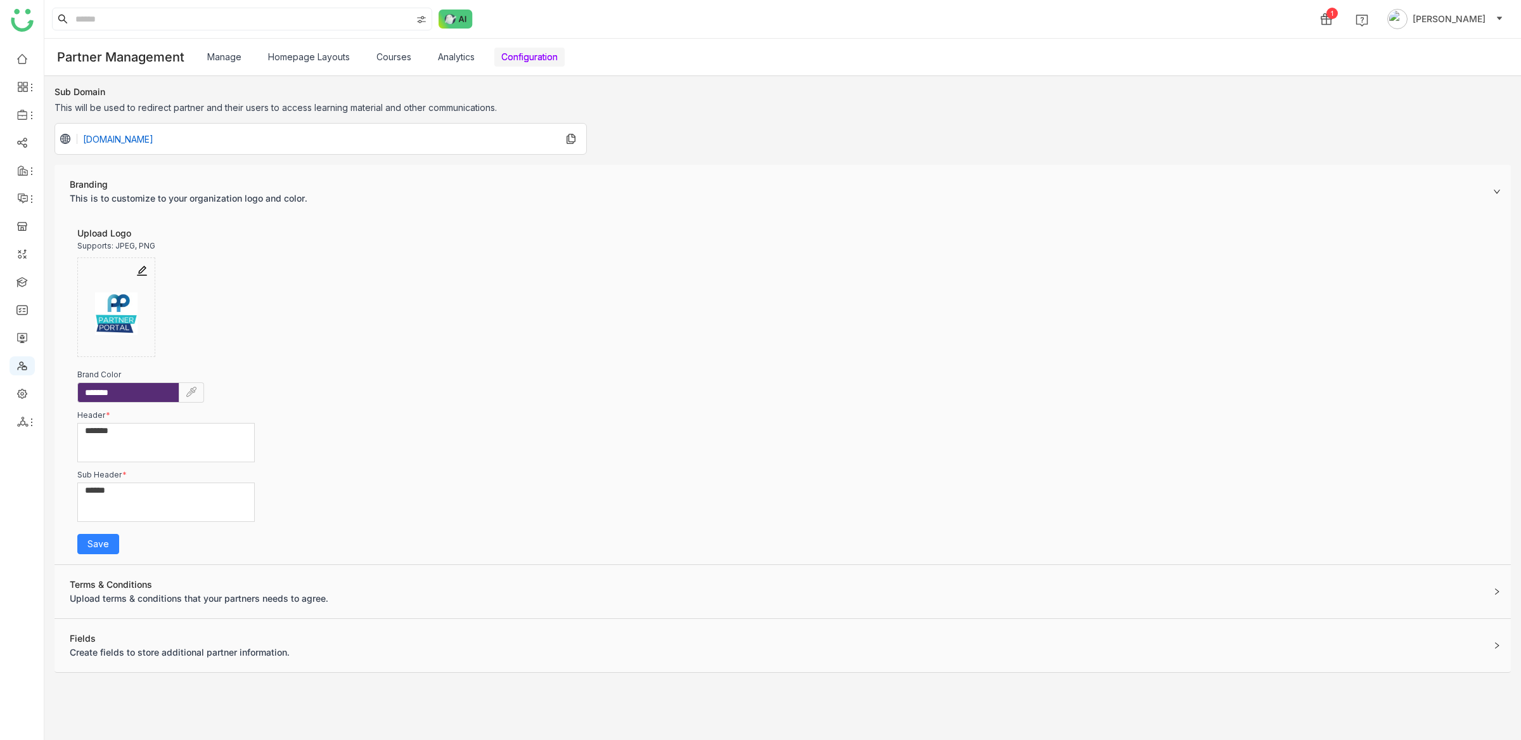
click at [162, 434] on div "*******" at bounding box center [166, 430] width 162 height 14
click at [230, 58] on link "Manage" at bounding box center [224, 56] width 34 height 11
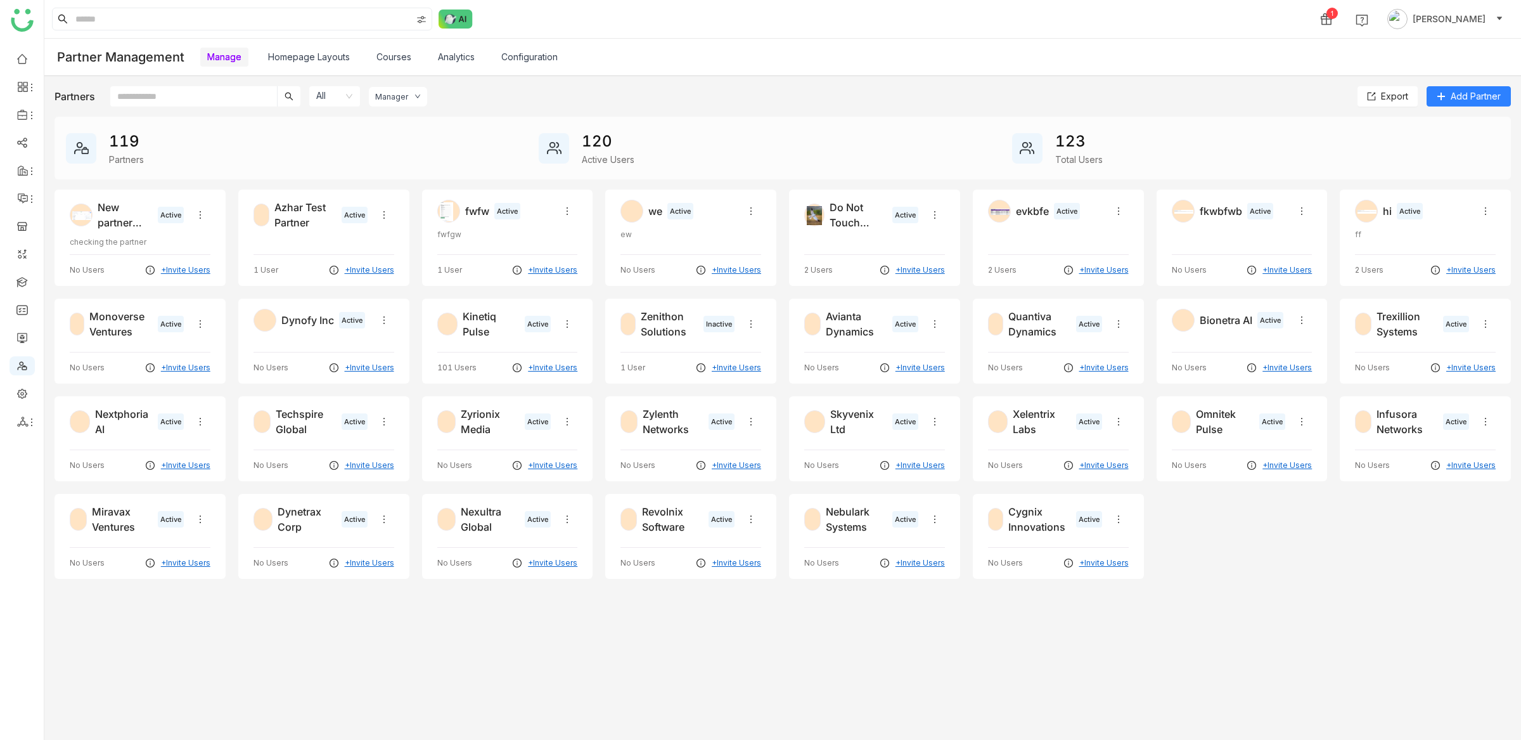
click at [193, 148] on div "119 Partners" at bounding box center [302, 148] width 473 height 36
drag, startPoint x: 579, startPoint y: 146, endPoint x: 638, endPoint y: 159, distance: 60.9
click at [579, 146] on div "120 Active Users" at bounding box center [775, 148] width 473 height 36
